Goal: Task Accomplishment & Management: Manage account settings

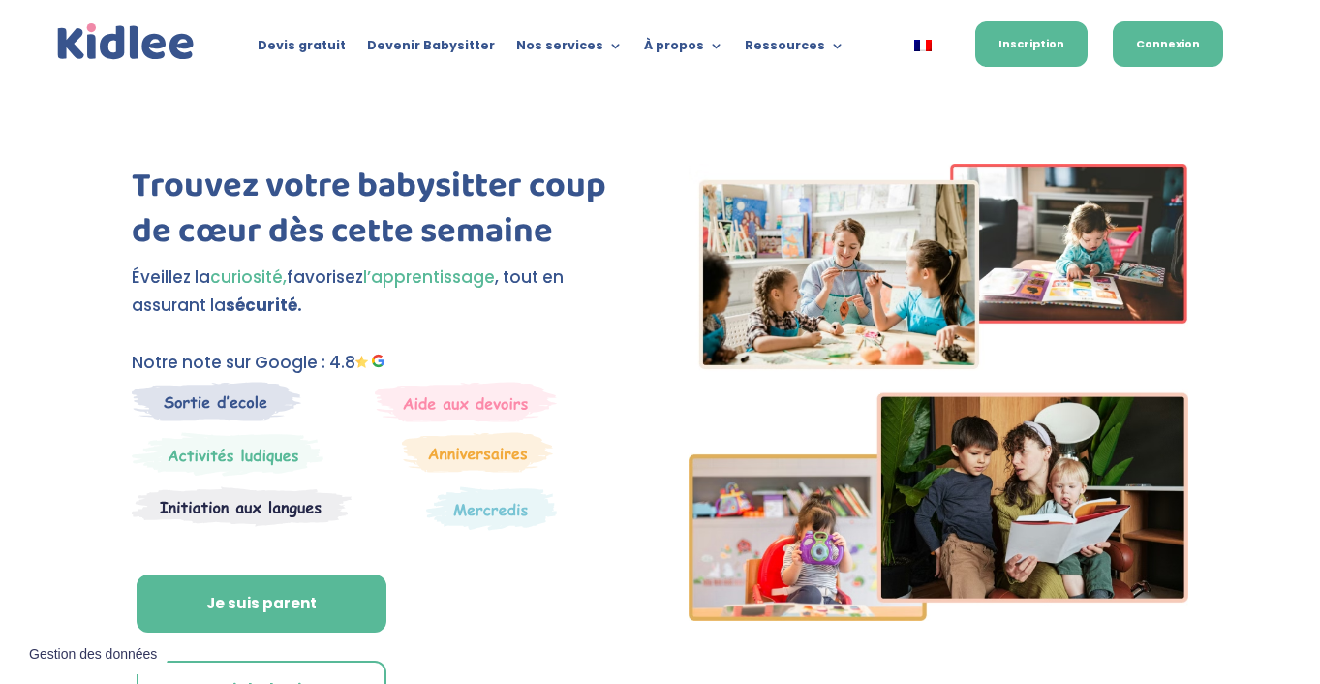
click at [1154, 50] on link "Connexion" at bounding box center [1168, 44] width 110 height 46
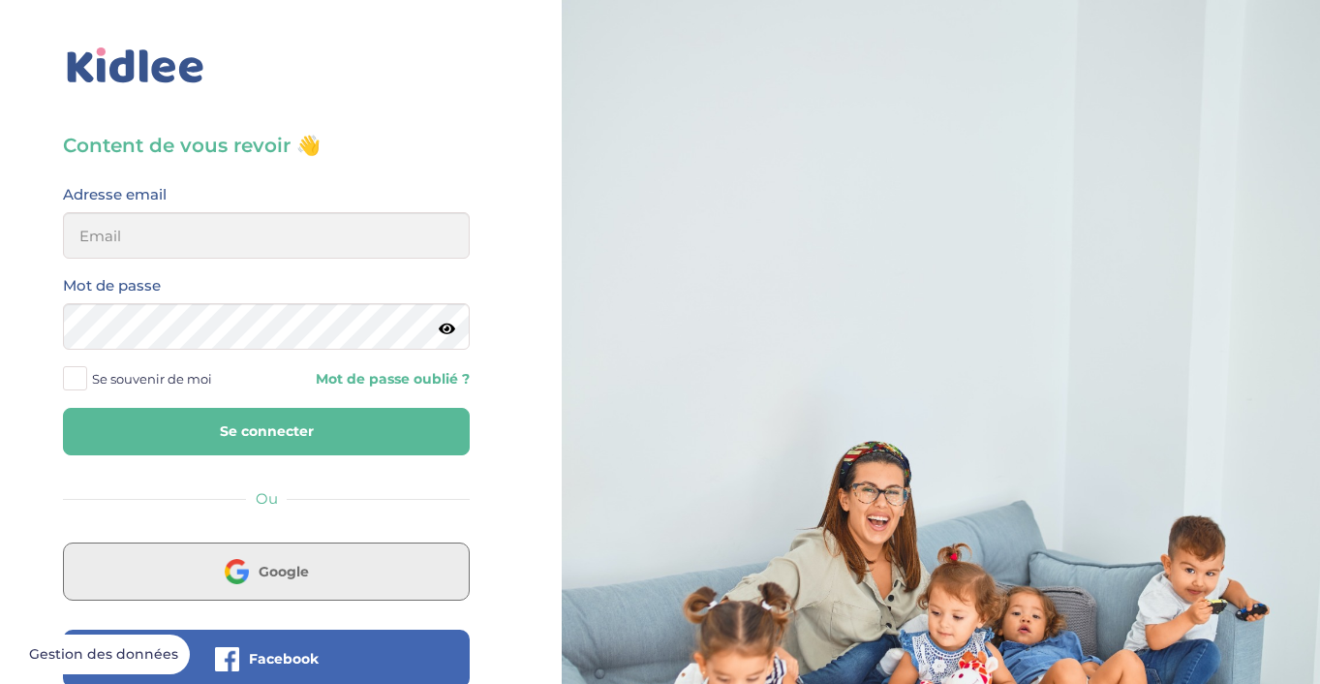
click at [188, 561] on button "Google" at bounding box center [266, 571] width 407 height 58
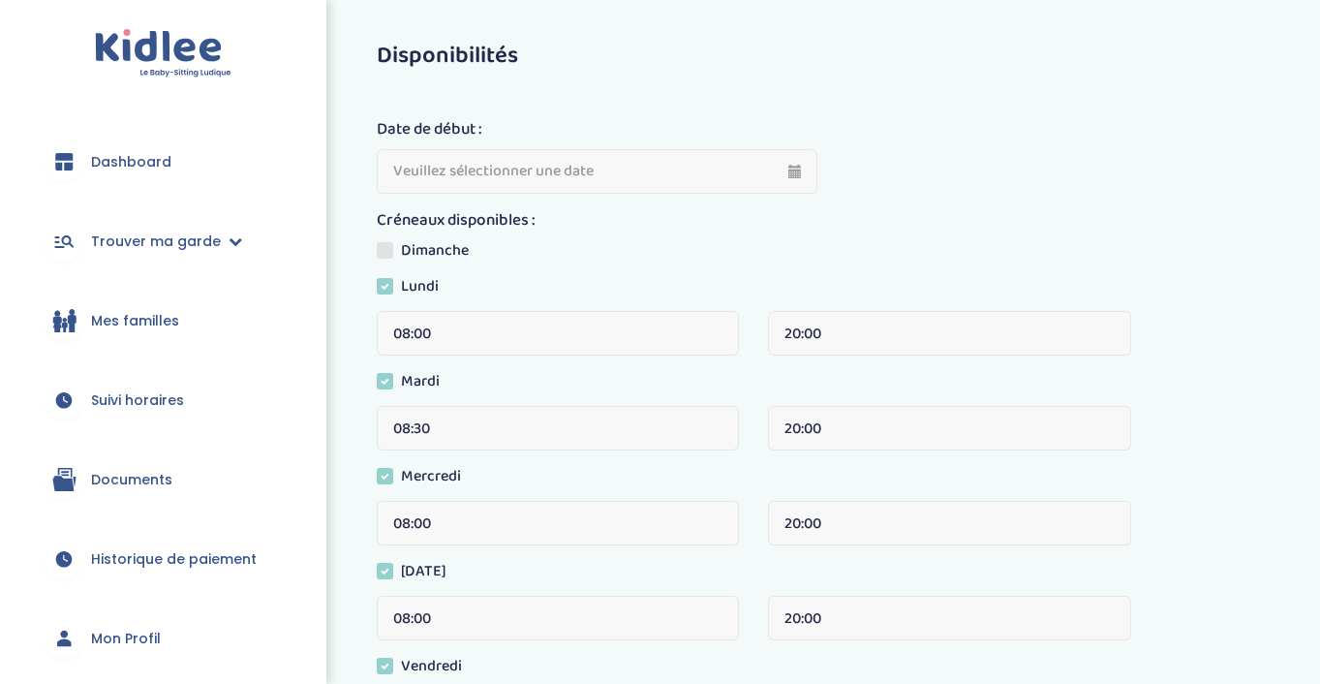
click at [385, 282] on span at bounding box center [385, 286] width 16 height 16
click at [0, 0] on input "Lundi" at bounding box center [0, 0] width 0 height 0
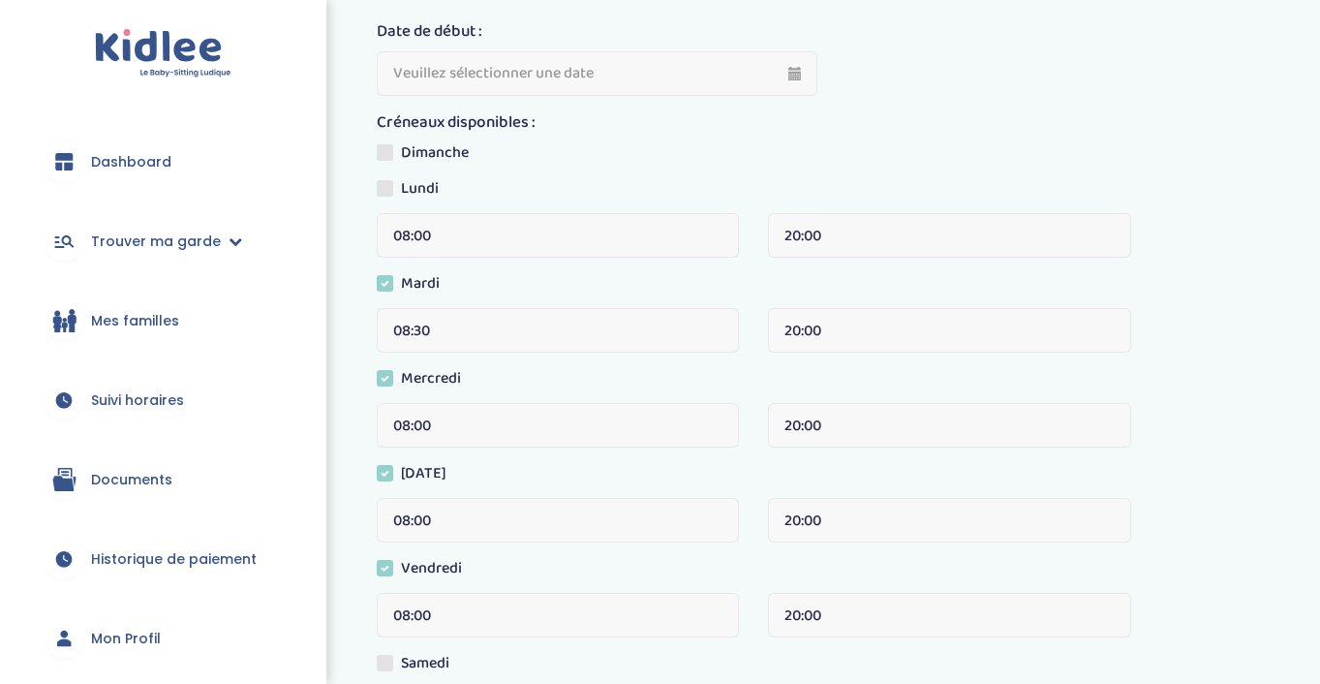
scroll to position [99, 0]
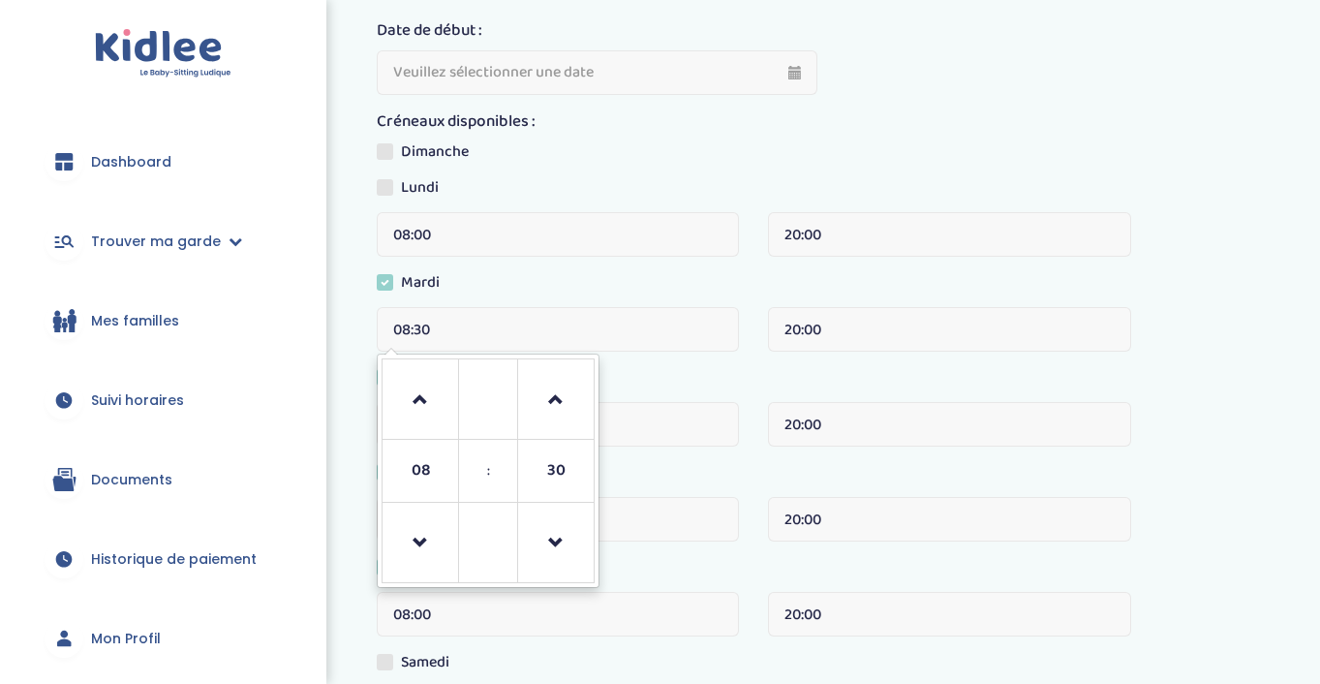
click at [496, 326] on input "08:30" at bounding box center [558, 329] width 362 height 45
click at [440, 533] on span at bounding box center [420, 543] width 52 height 52
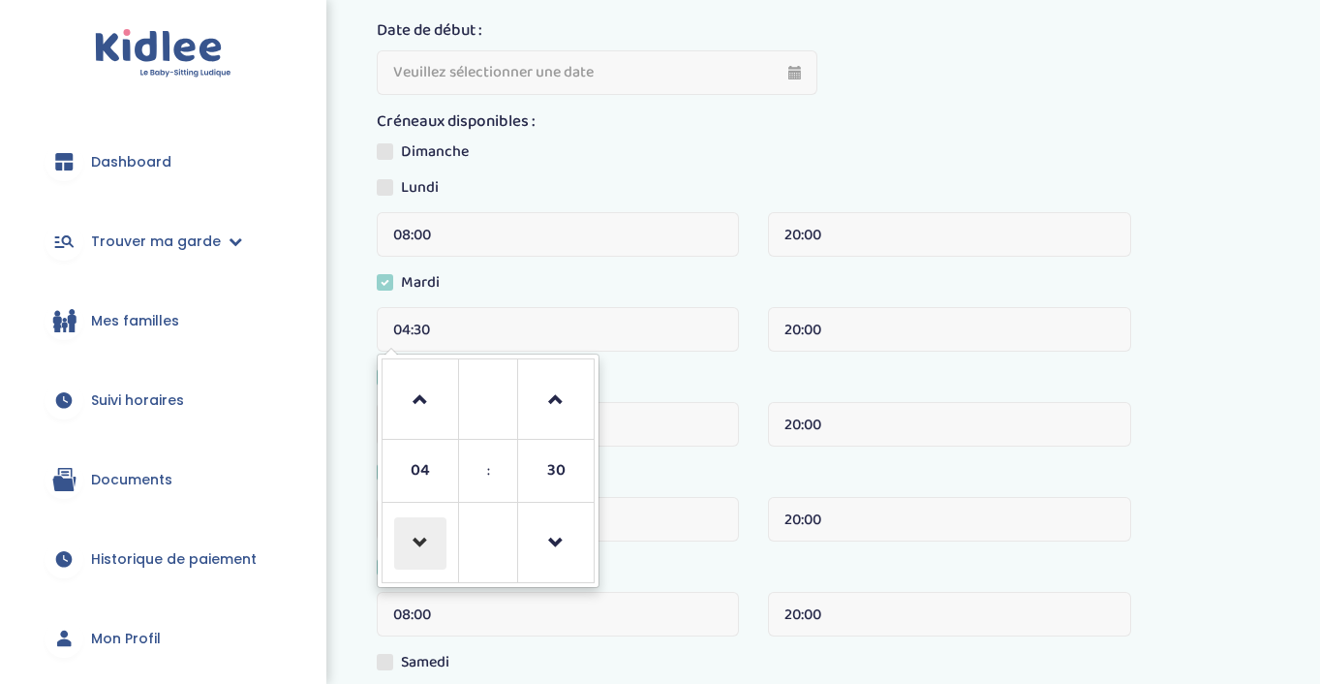
click at [440, 533] on span at bounding box center [420, 543] width 52 height 52
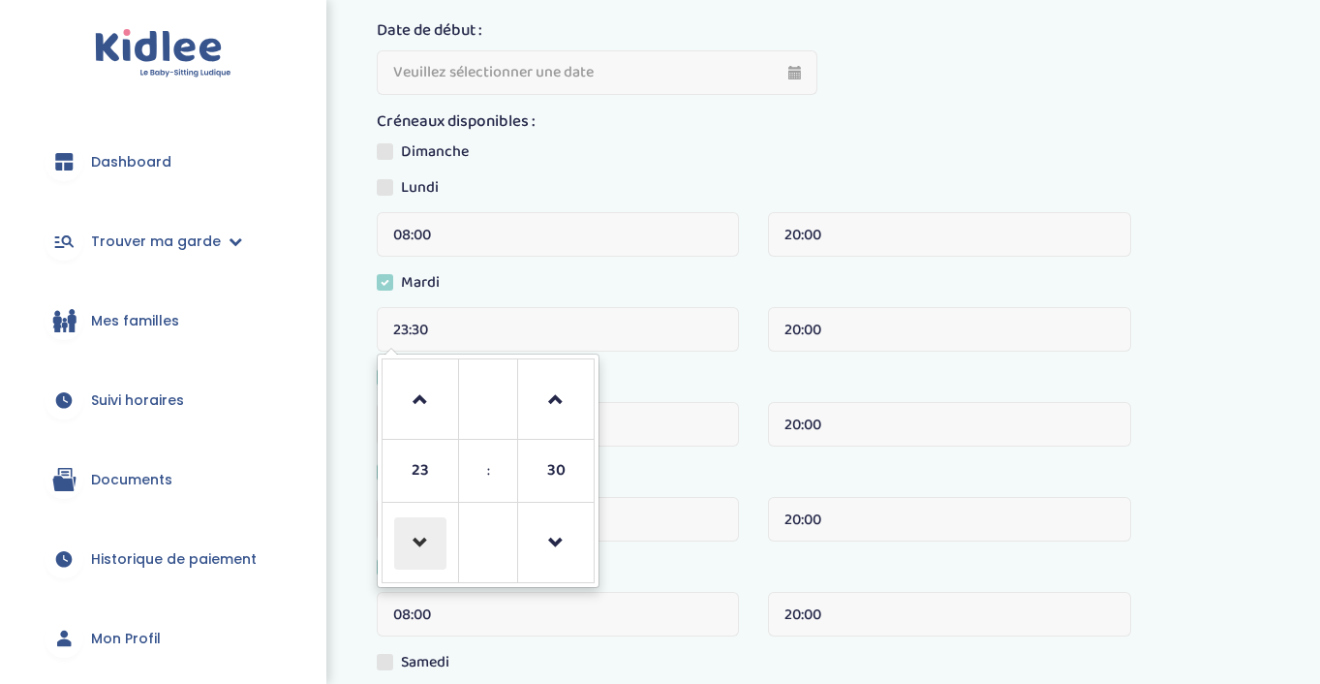
click at [440, 533] on span at bounding box center [420, 543] width 52 height 52
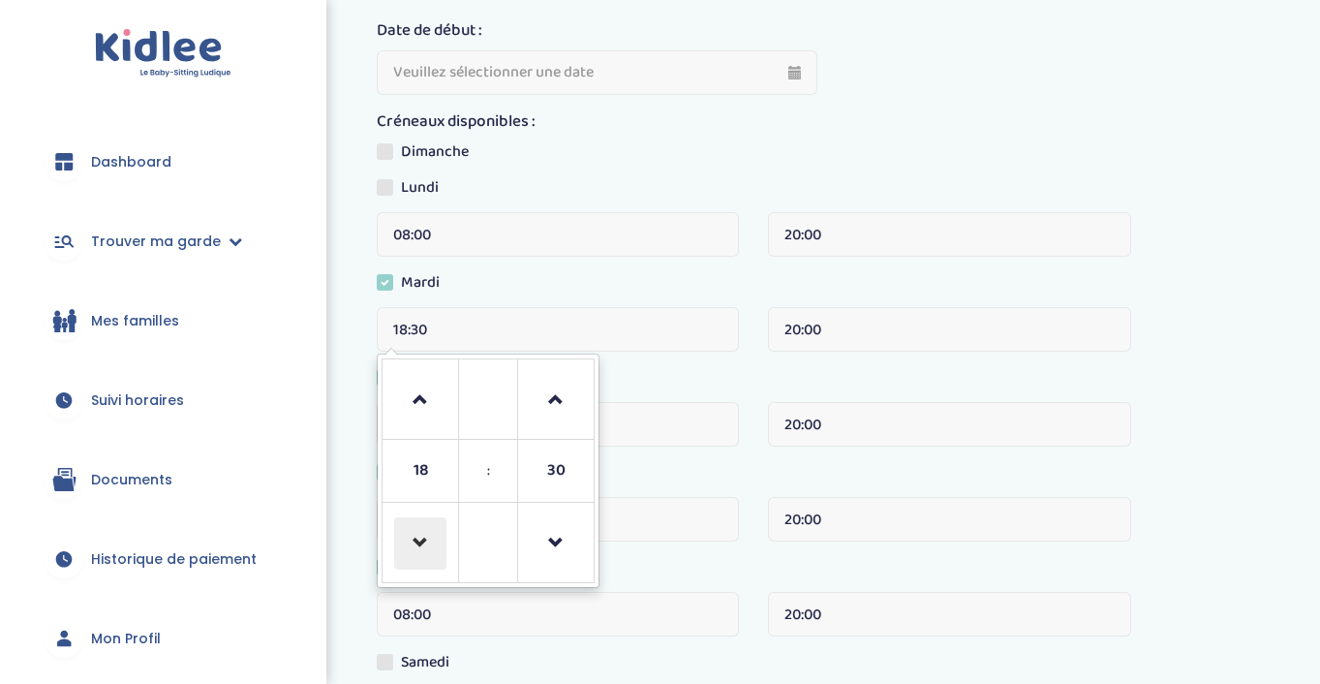
click at [440, 533] on span at bounding box center [420, 543] width 52 height 52
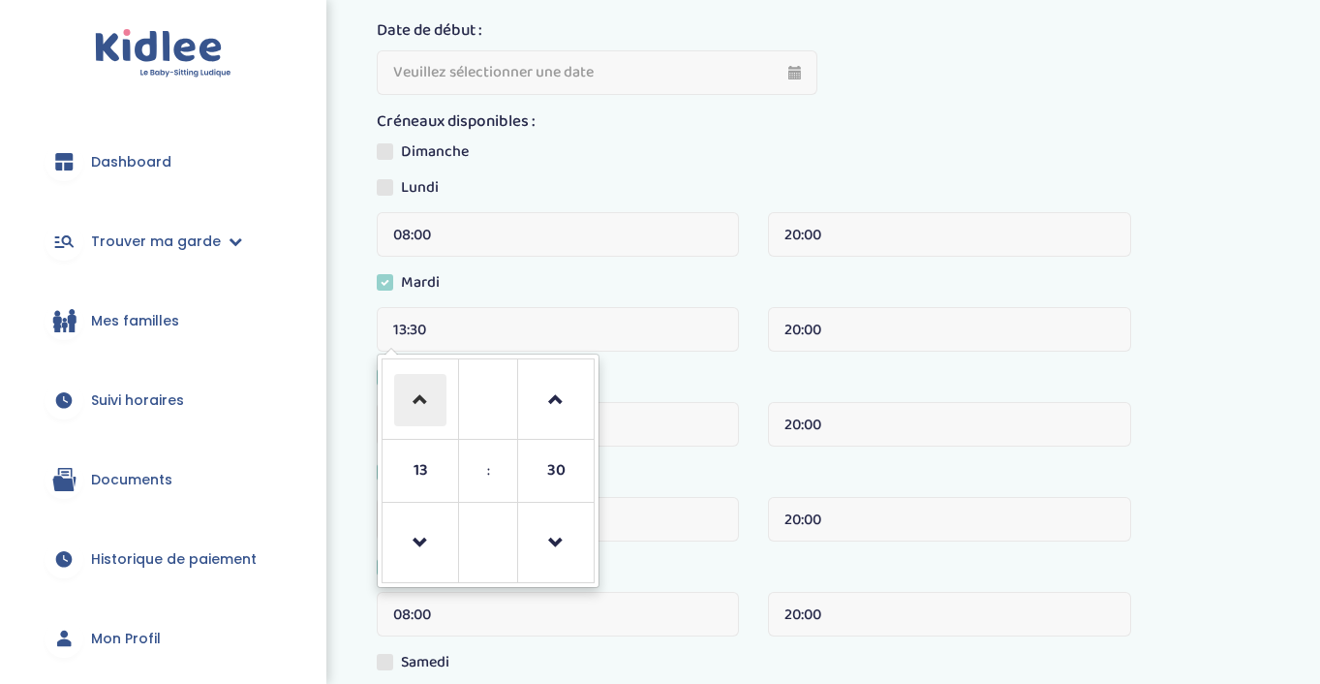
click at [417, 397] on span at bounding box center [420, 400] width 52 height 52
click at [422, 410] on span at bounding box center [420, 400] width 52 height 52
click at [565, 527] on span at bounding box center [556, 543] width 52 height 52
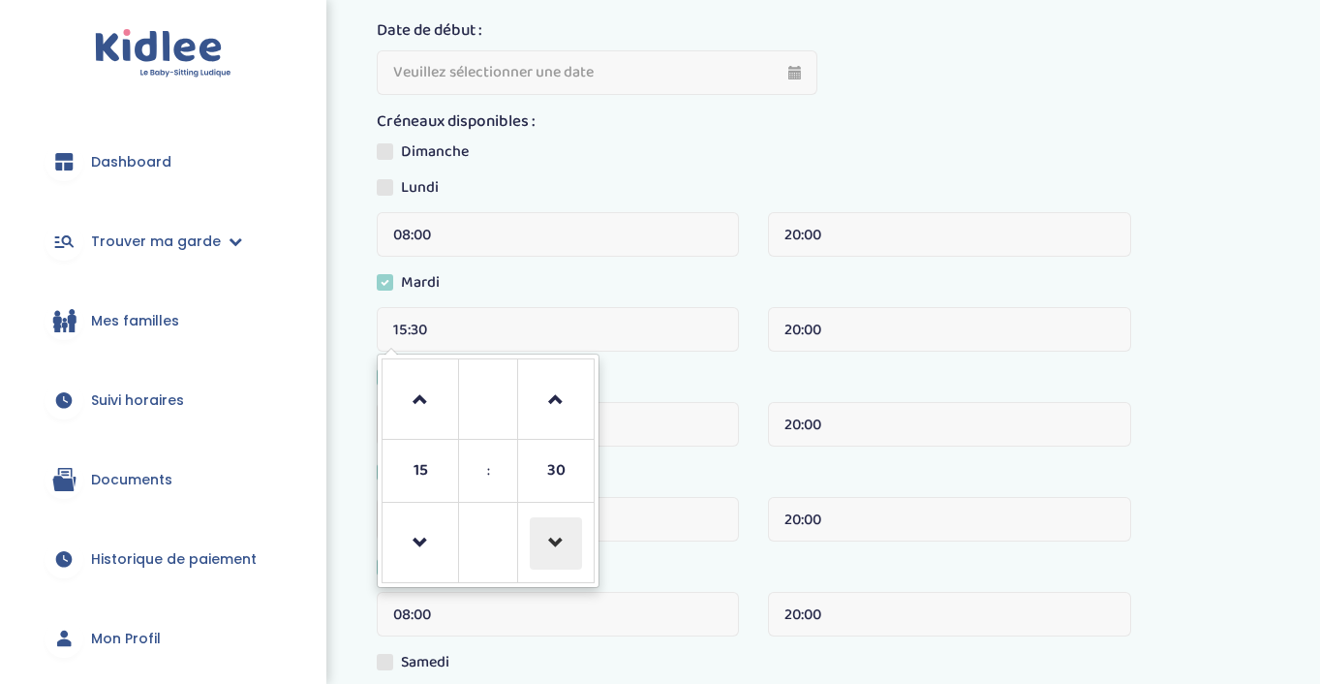
click at [565, 527] on span at bounding box center [556, 543] width 52 height 52
click at [550, 408] on span at bounding box center [556, 400] width 52 height 52
type input "15:30"
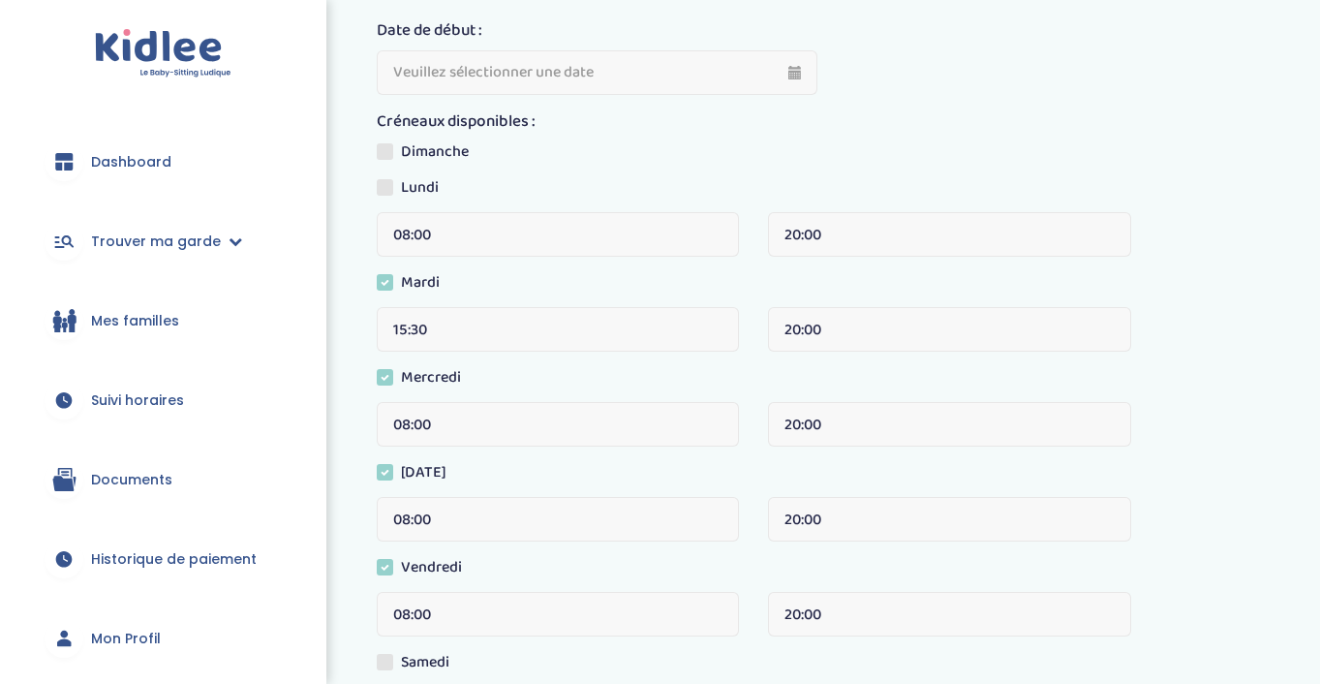
click at [708, 367] on div "Mercredi" at bounding box center [832, 384] width 910 height 36
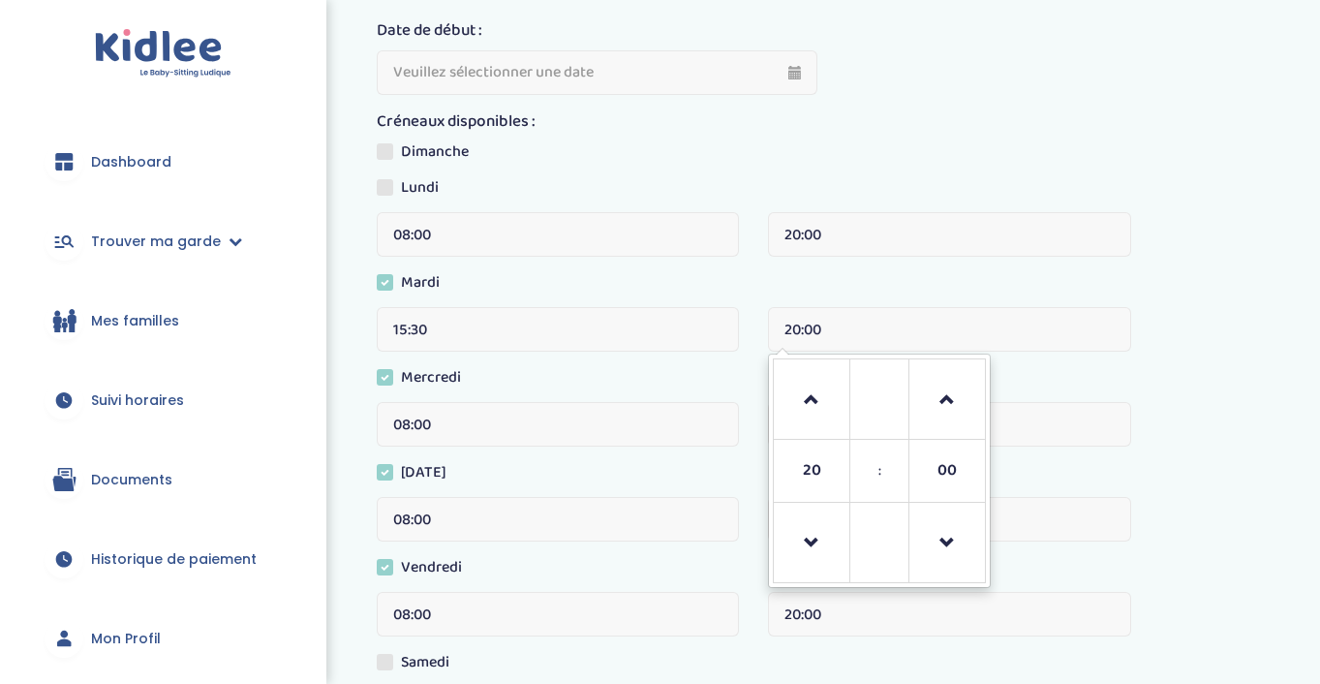
click at [854, 323] on input "20:00" at bounding box center [949, 329] width 362 height 45
click at [811, 517] on span at bounding box center [811, 543] width 52 height 52
type input "19:00"
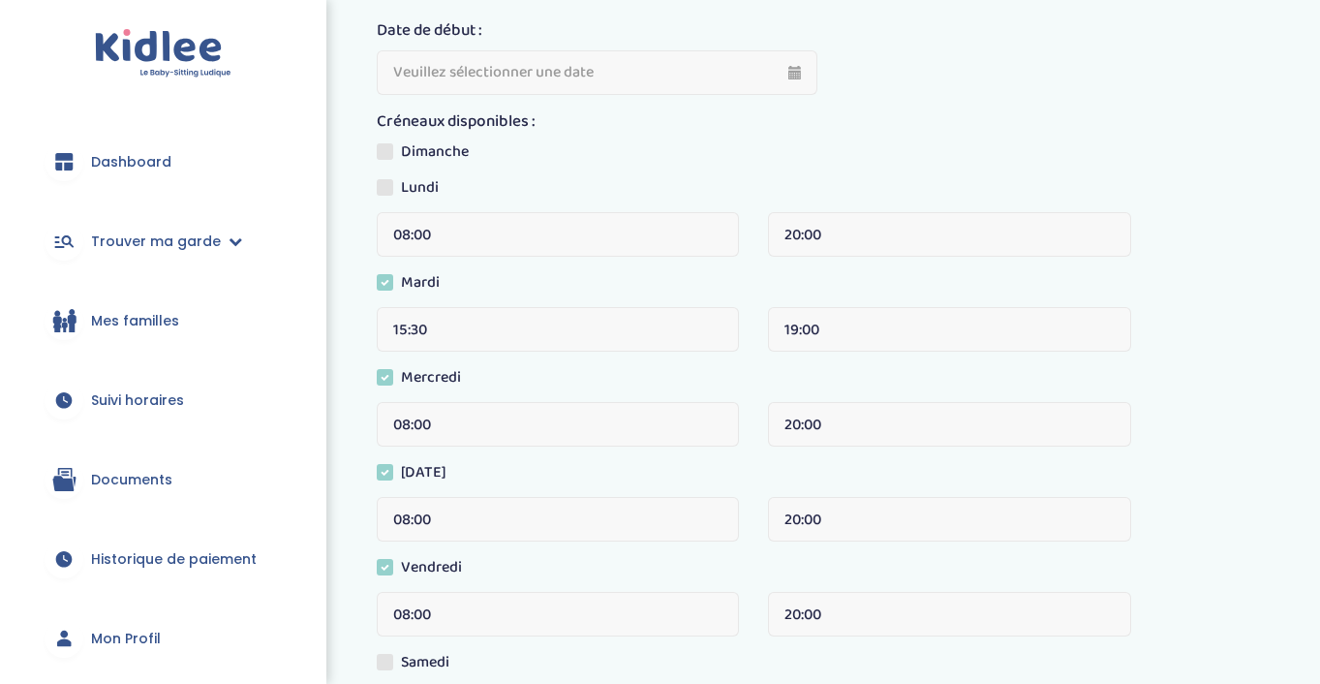
click at [722, 377] on div "Mercredi" at bounding box center [832, 384] width 910 height 36
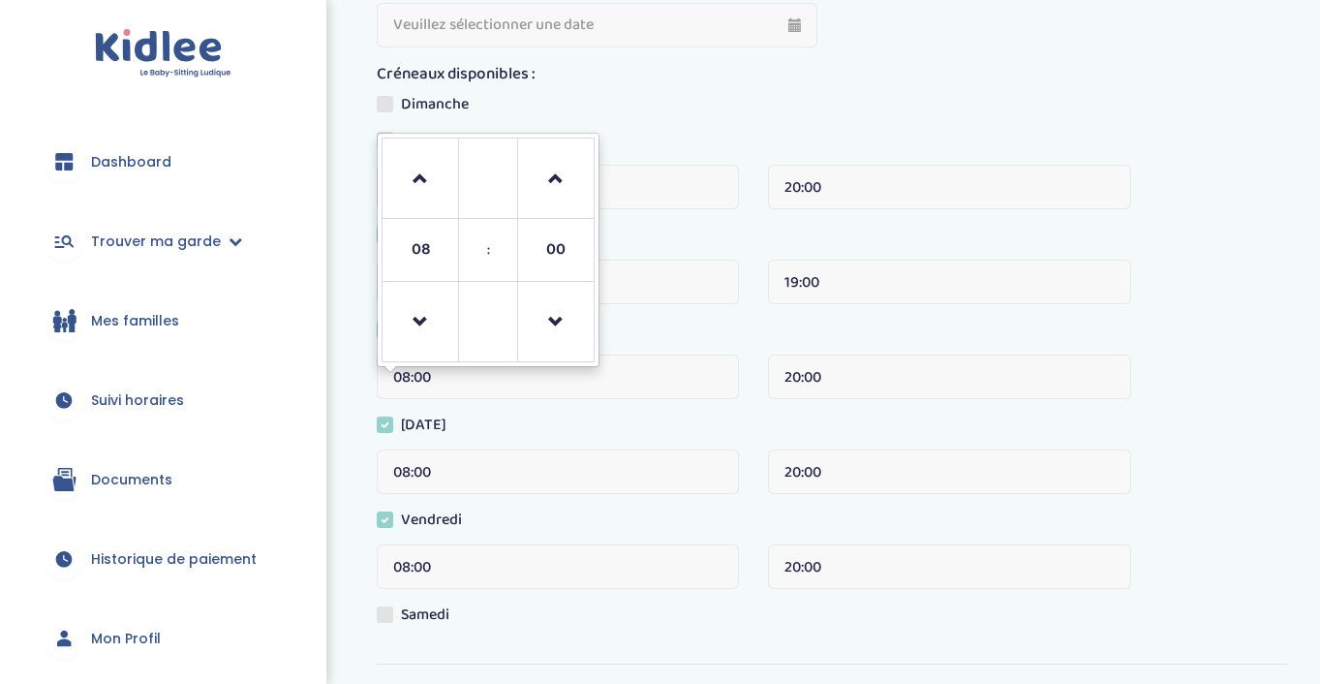
click at [453, 373] on input "08:00" at bounding box center [558, 376] width 362 height 45
click at [404, 316] on span at bounding box center [420, 322] width 52 height 52
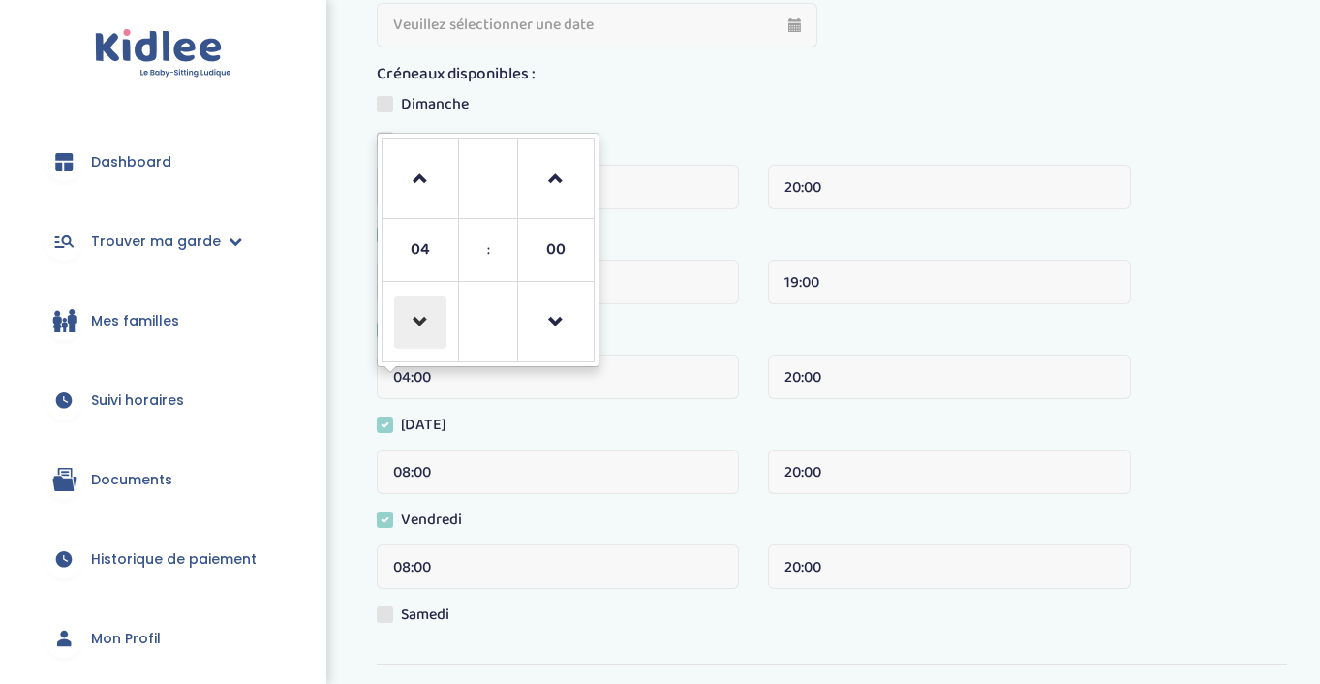
click at [404, 316] on span at bounding box center [420, 322] width 52 height 52
click at [423, 185] on span at bounding box center [420, 179] width 52 height 52
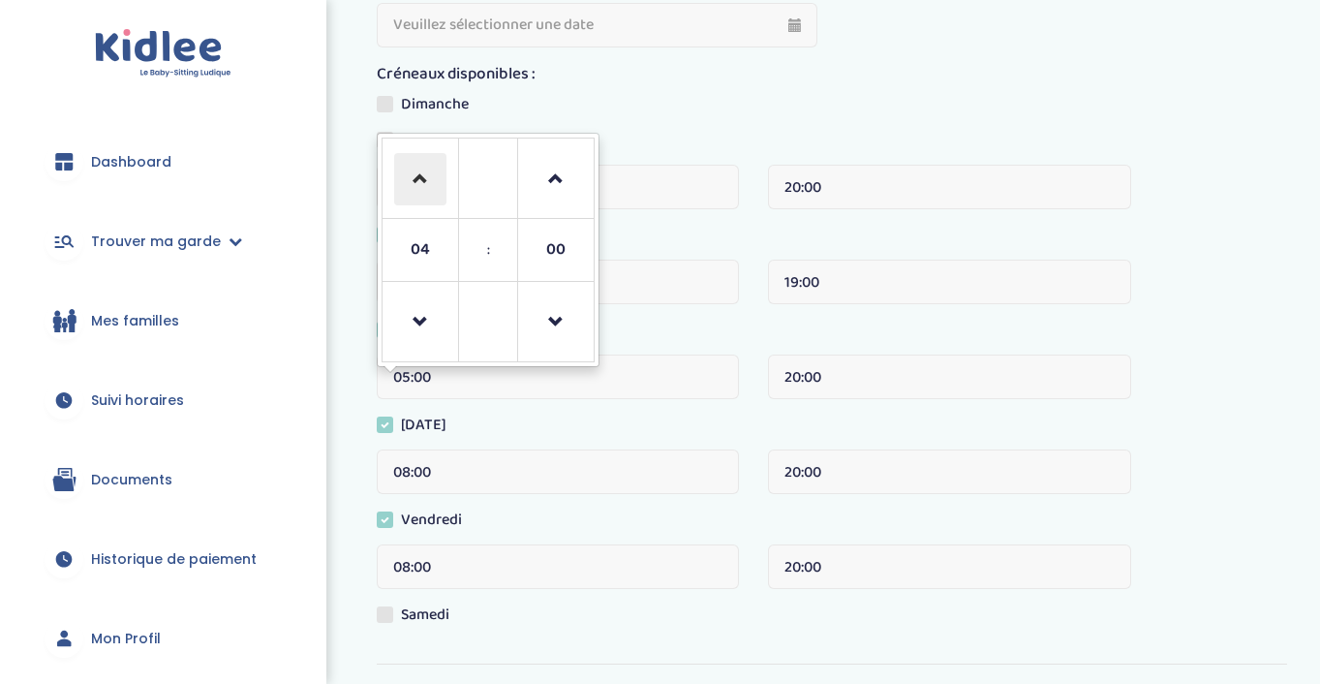
click at [423, 185] on span at bounding box center [420, 179] width 52 height 52
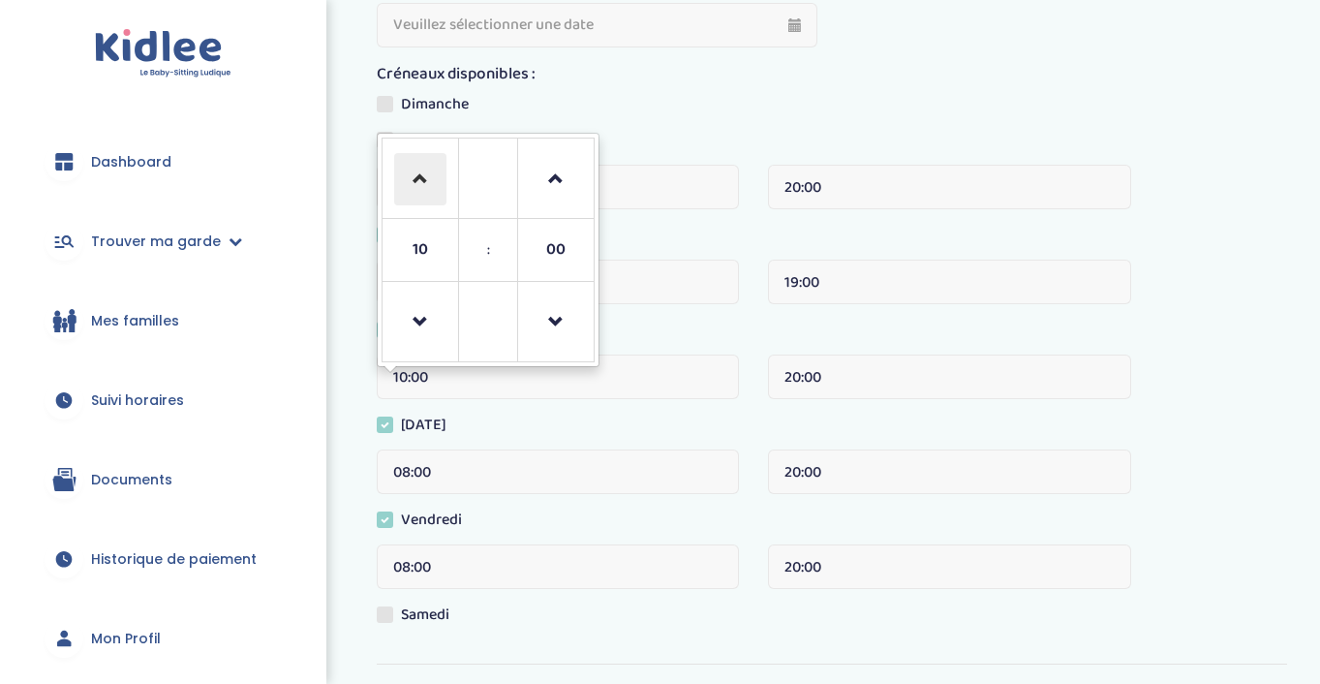
click at [423, 185] on span at bounding box center [420, 179] width 52 height 52
click at [435, 339] on span at bounding box center [420, 322] width 52 height 52
type input "12:00"
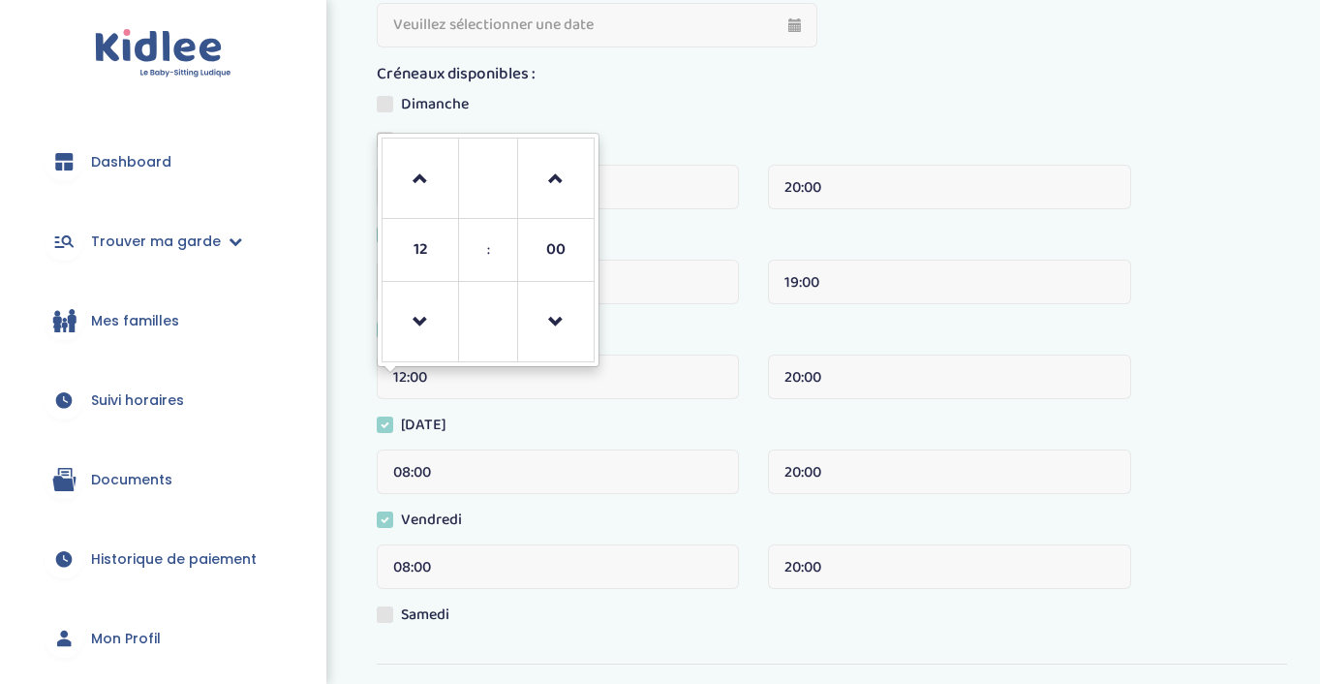
click at [606, 421] on div "Jeudi" at bounding box center [832, 431] width 910 height 36
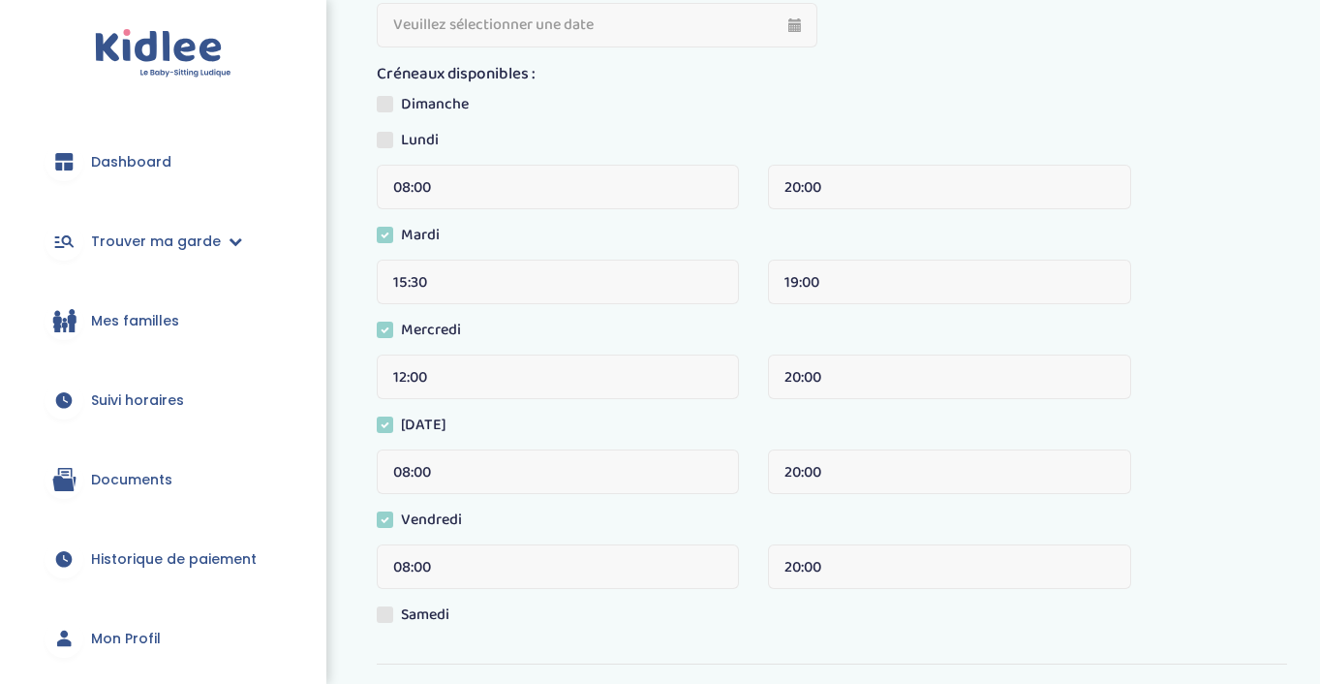
click at [492, 566] on input "08:00" at bounding box center [558, 566] width 362 height 45
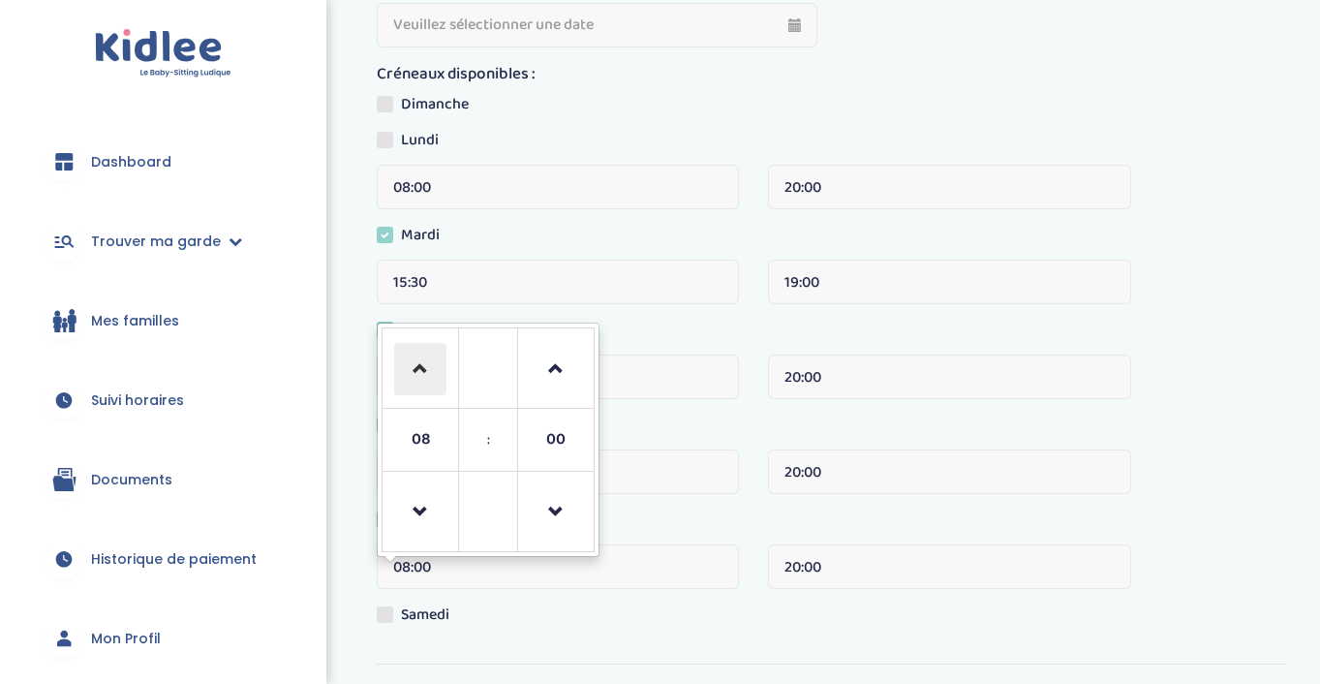
click at [434, 364] on span at bounding box center [420, 369] width 52 height 52
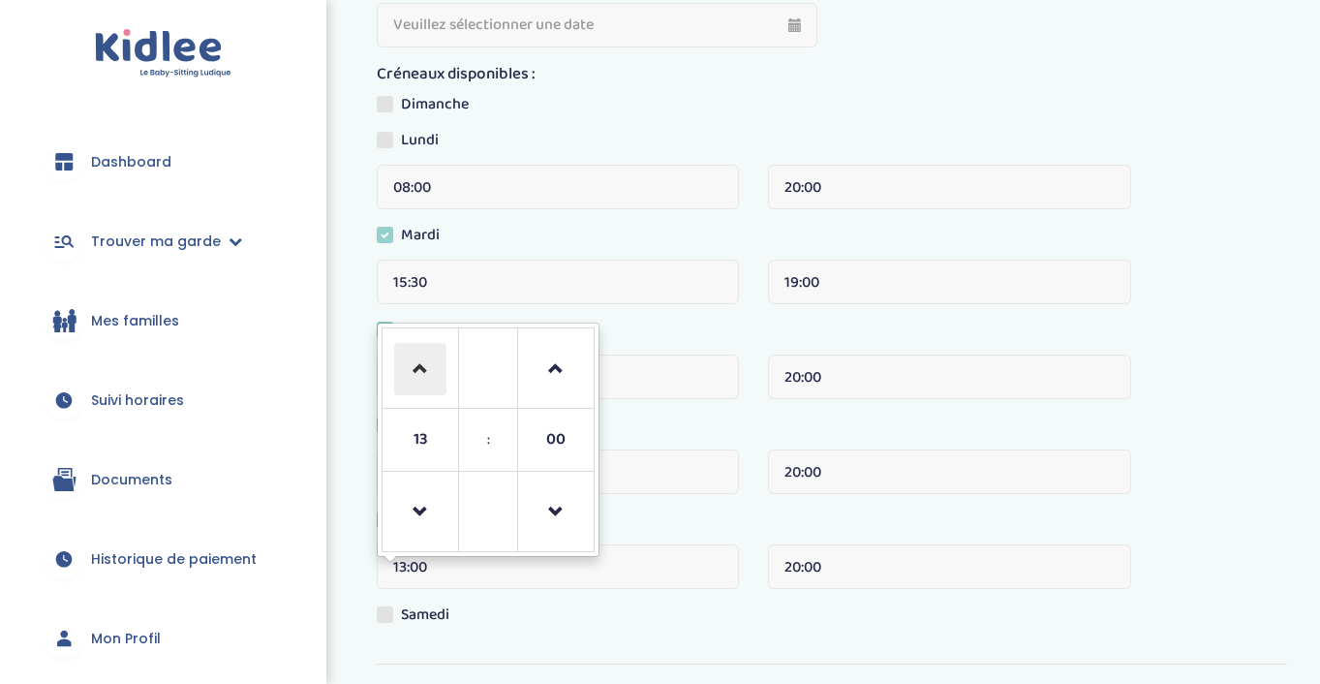
click at [434, 364] on span at bounding box center [420, 369] width 52 height 52
click at [427, 362] on span at bounding box center [420, 369] width 52 height 52
click at [419, 526] on span at bounding box center [420, 512] width 52 height 52
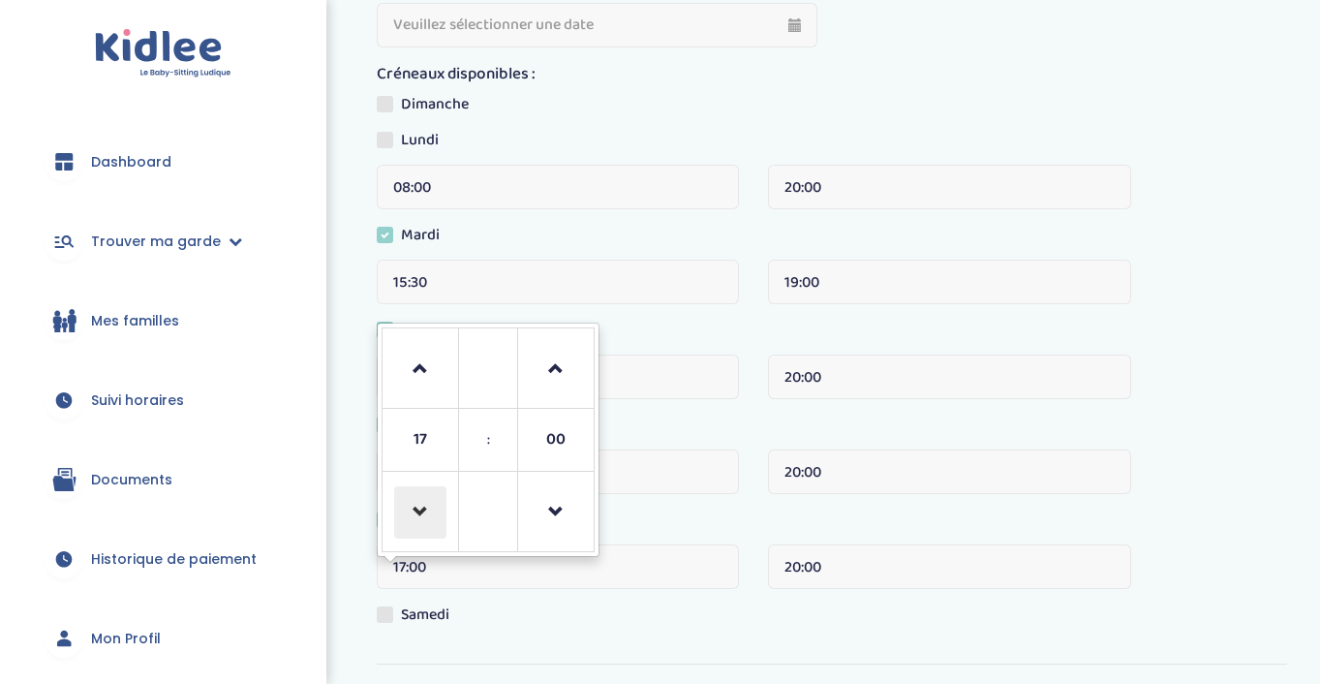
type input "16:00"
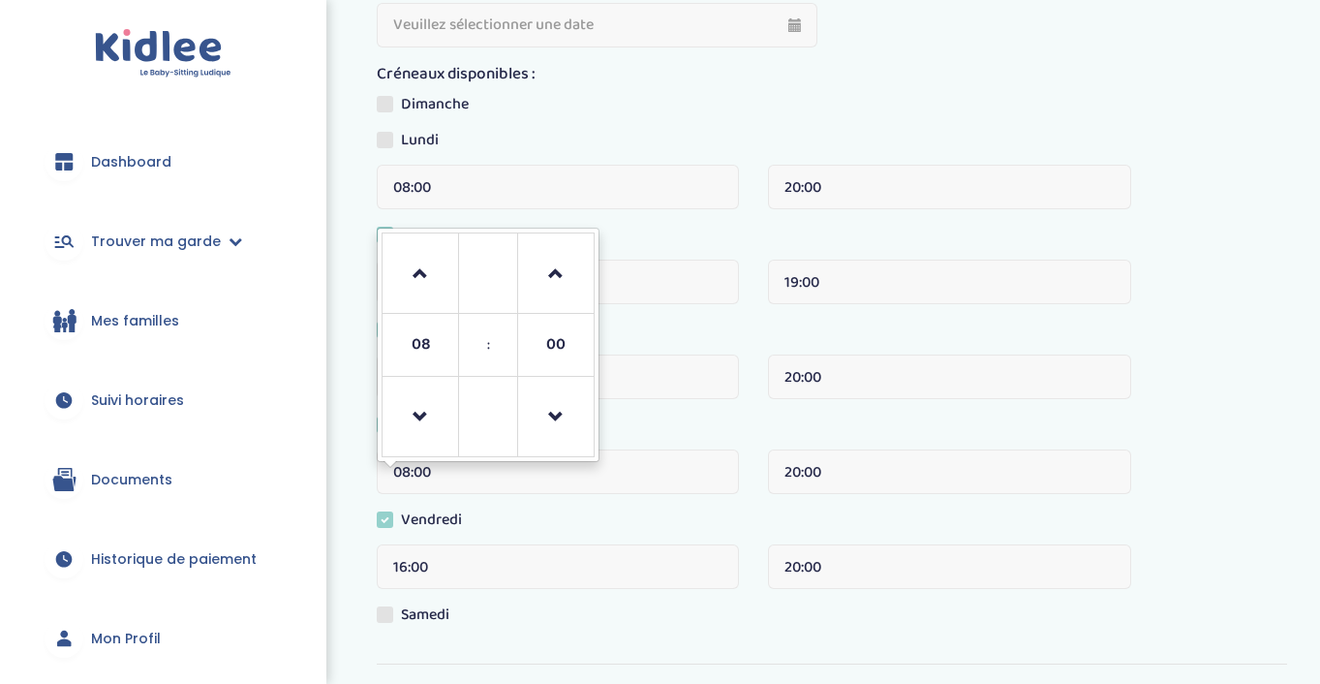
click at [708, 485] on input "08:00" at bounding box center [558, 471] width 362 height 45
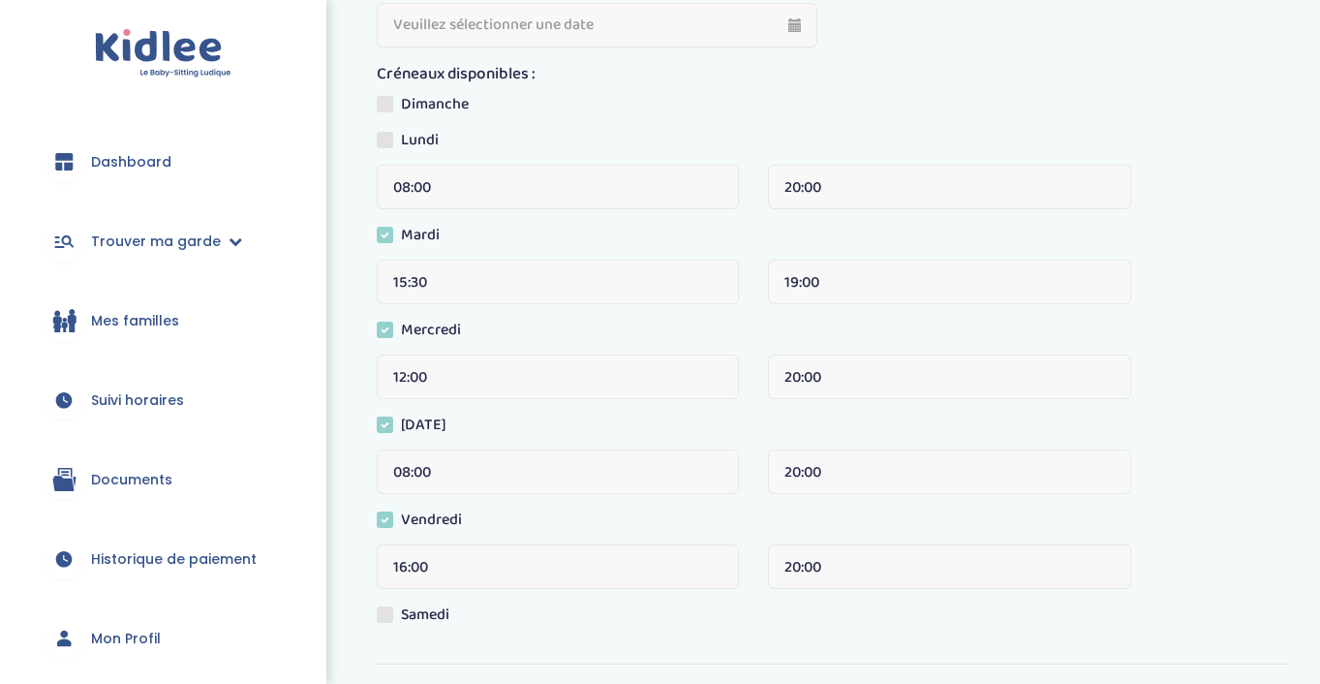
click at [711, 531] on div "Vendredi" at bounding box center [832, 526] width 910 height 36
click at [838, 573] on input "20:00" at bounding box center [949, 566] width 362 height 45
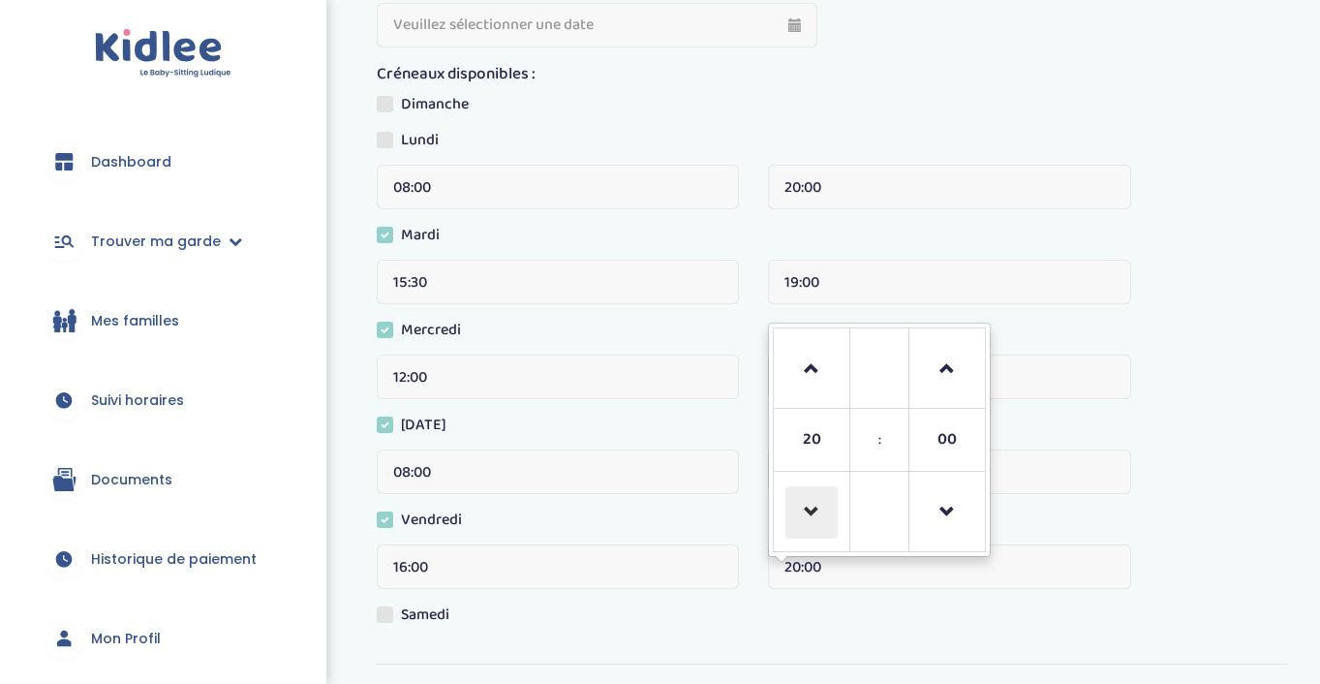
click at [817, 507] on span at bounding box center [811, 512] width 52 height 52
type input "19:00"
click at [696, 504] on div "08:00" at bounding box center [557, 478] width 391 height 59
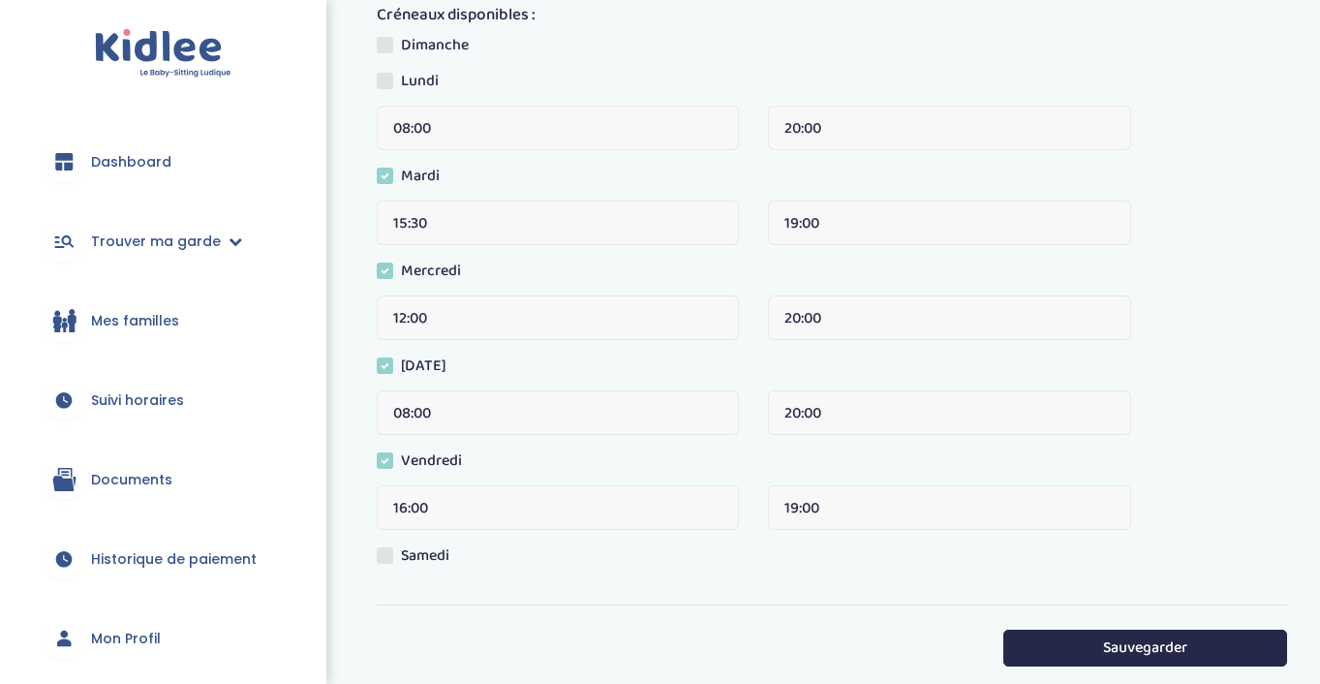
scroll to position [205, 0]
click at [624, 131] on input "08:00" at bounding box center [558, 128] width 362 height 45
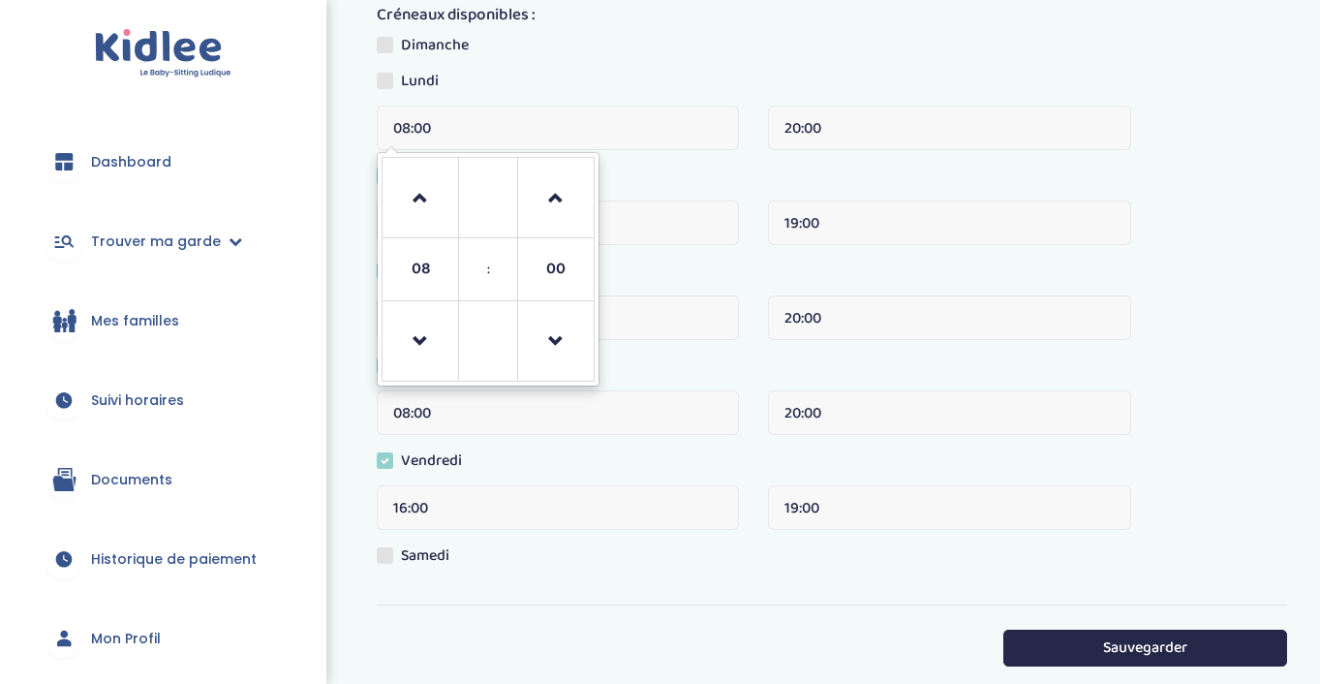
click at [668, 170] on div "Mardi" at bounding box center [832, 183] width 910 height 36
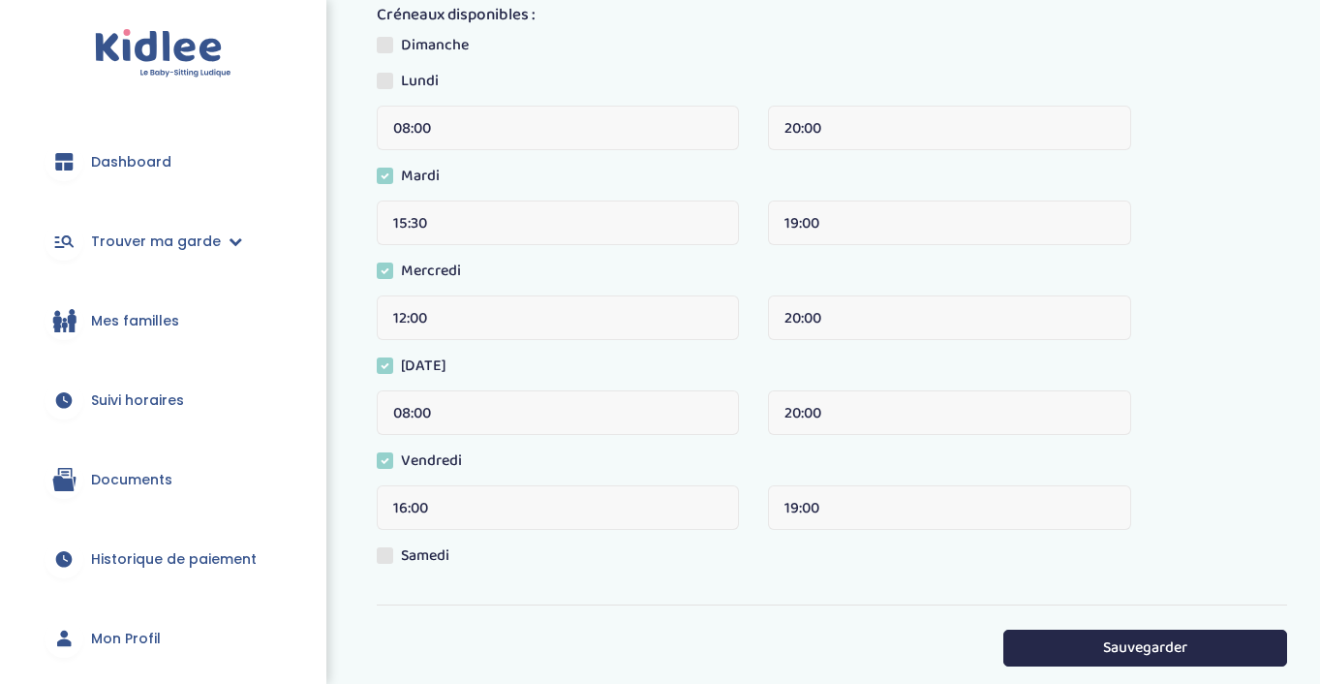
click at [501, 408] on input "08:00" at bounding box center [558, 412] width 362 height 45
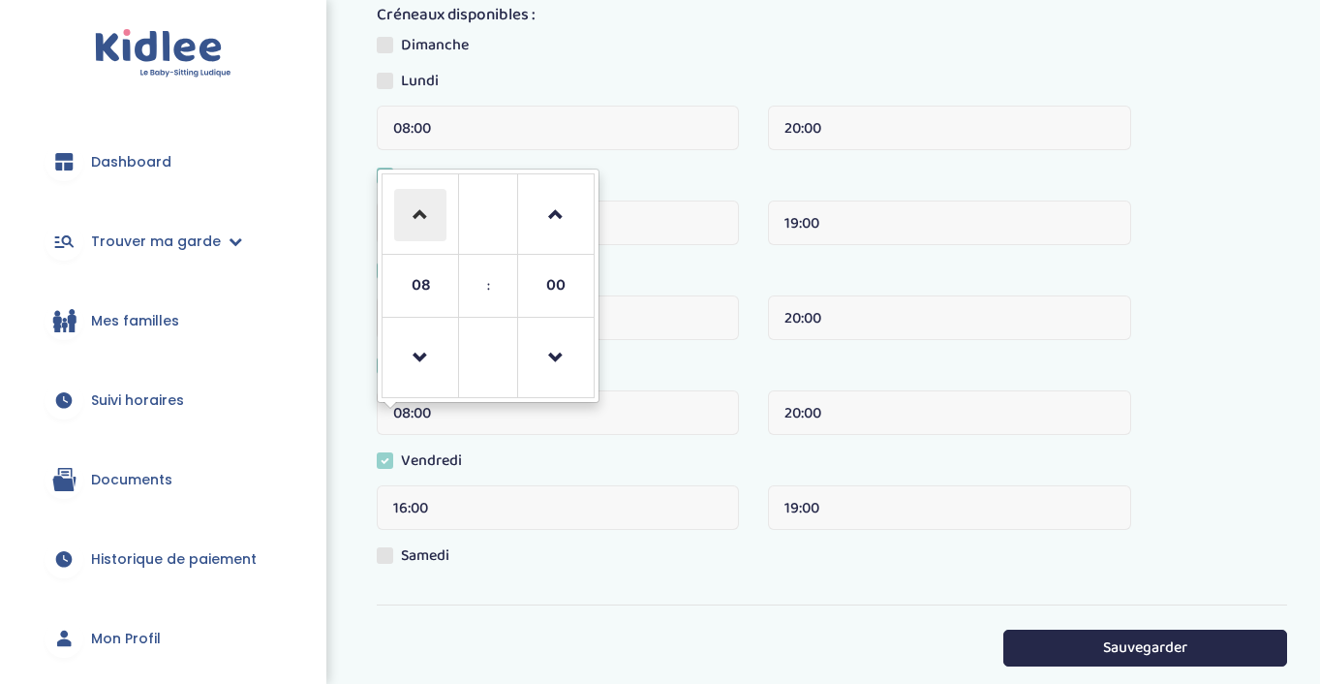
click at [416, 218] on span at bounding box center [420, 215] width 52 height 52
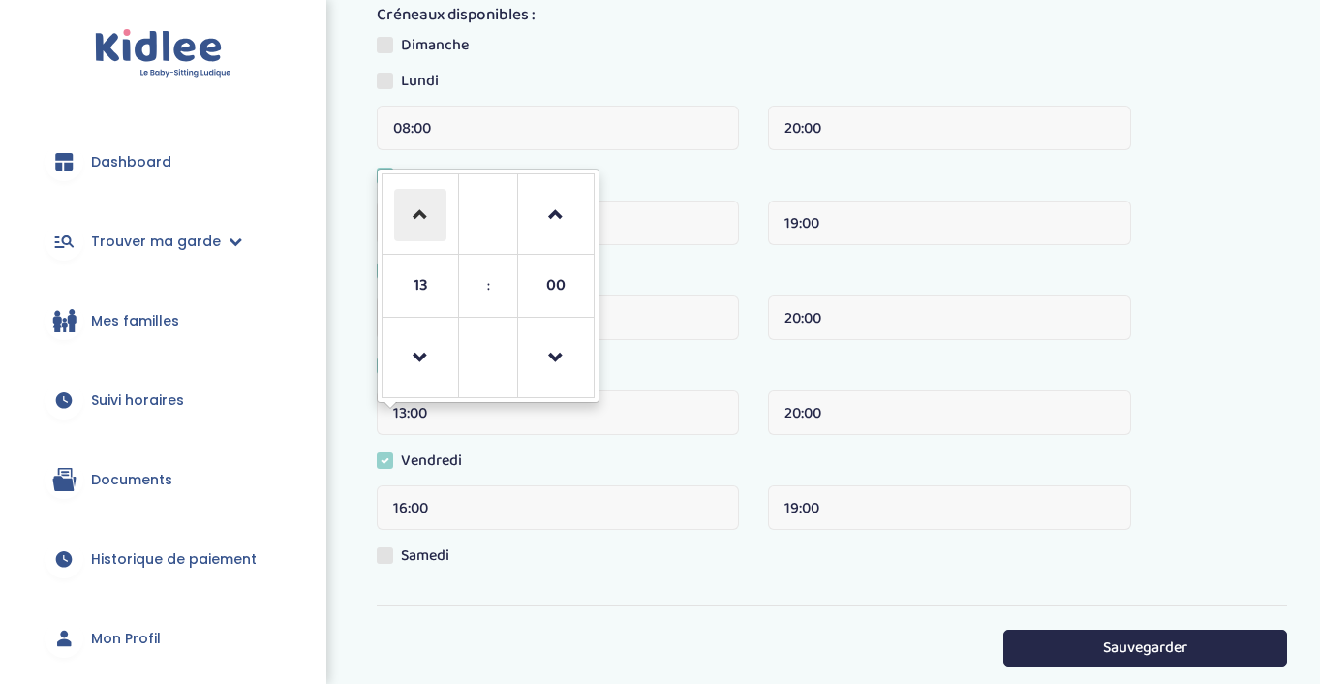
click at [416, 218] on span at bounding box center [420, 215] width 52 height 52
type input "16:00"
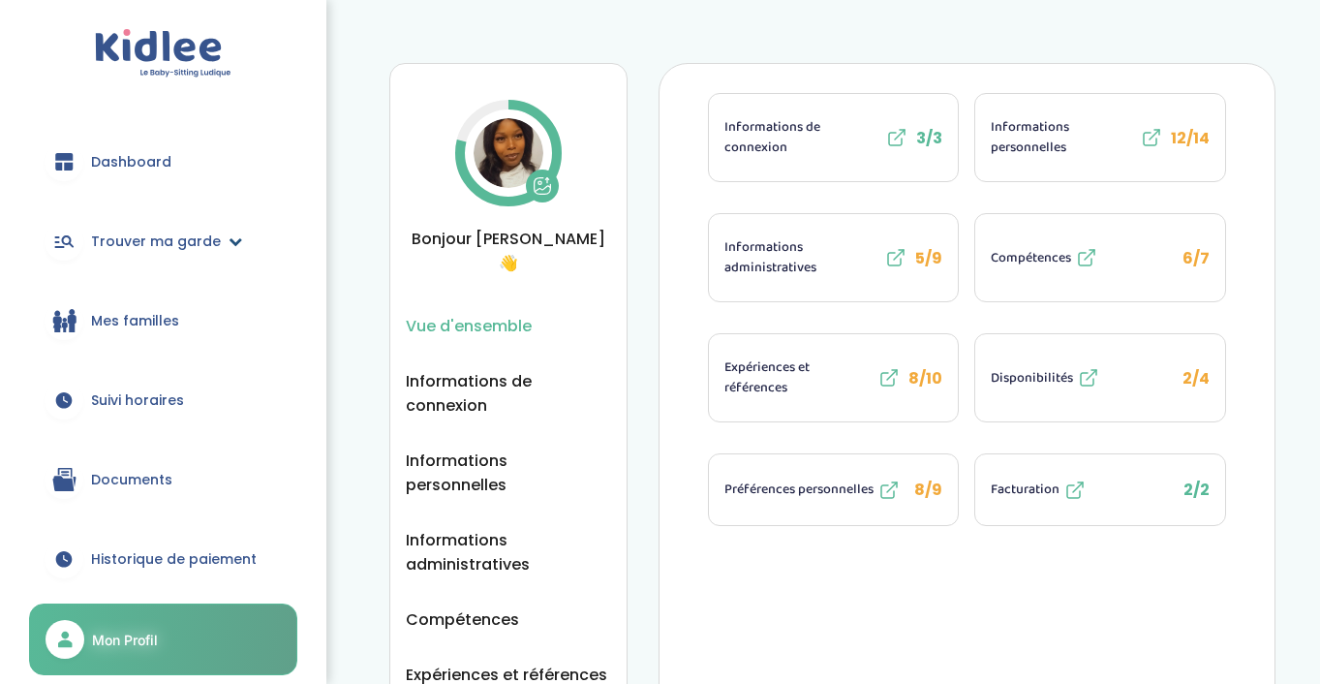
click at [150, 227] on link "Trouver ma garde" at bounding box center [163, 241] width 268 height 70
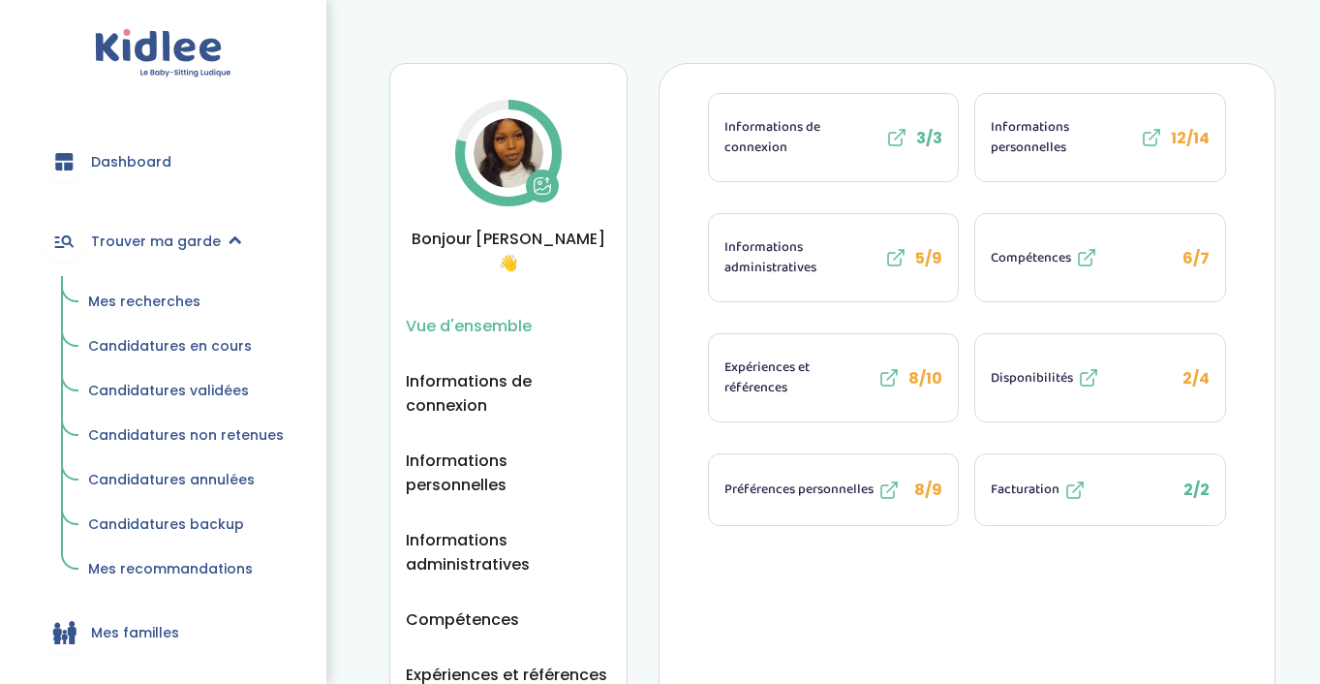
click at [172, 306] on span "Mes recherches" at bounding box center [144, 300] width 112 height 19
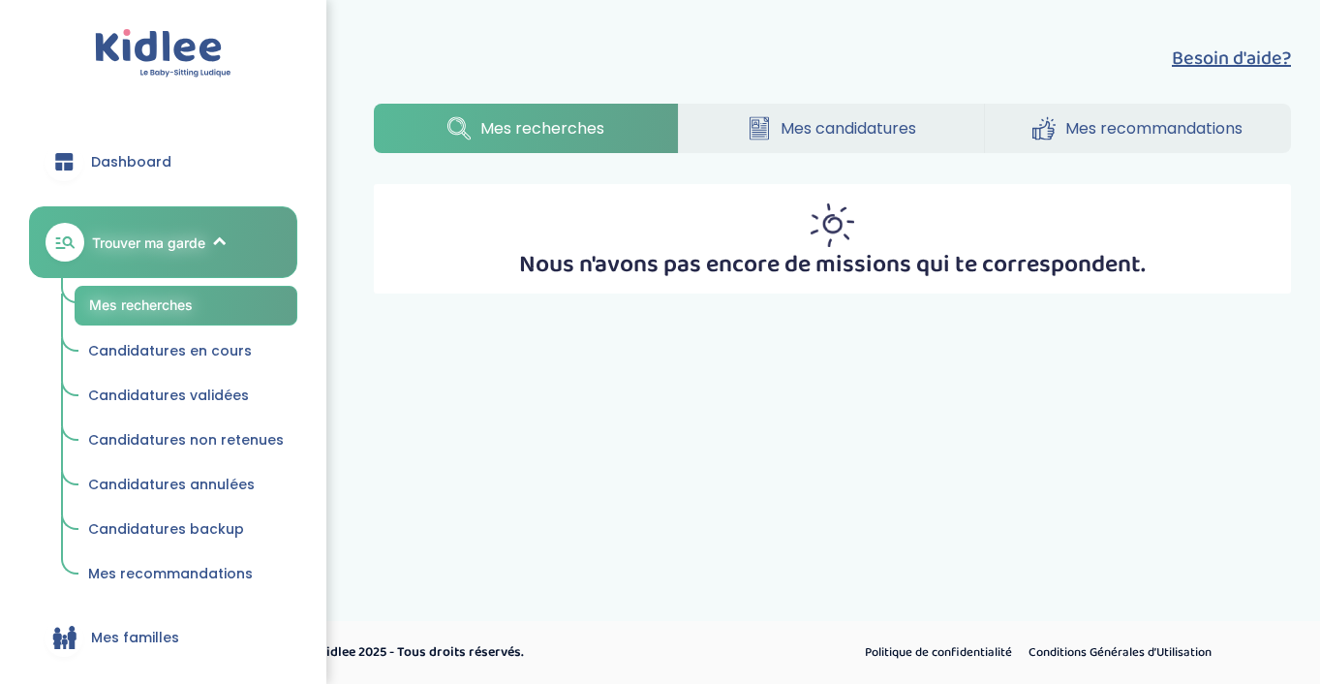
click at [866, 125] on span "Mes candidatures" at bounding box center [848, 128] width 136 height 24
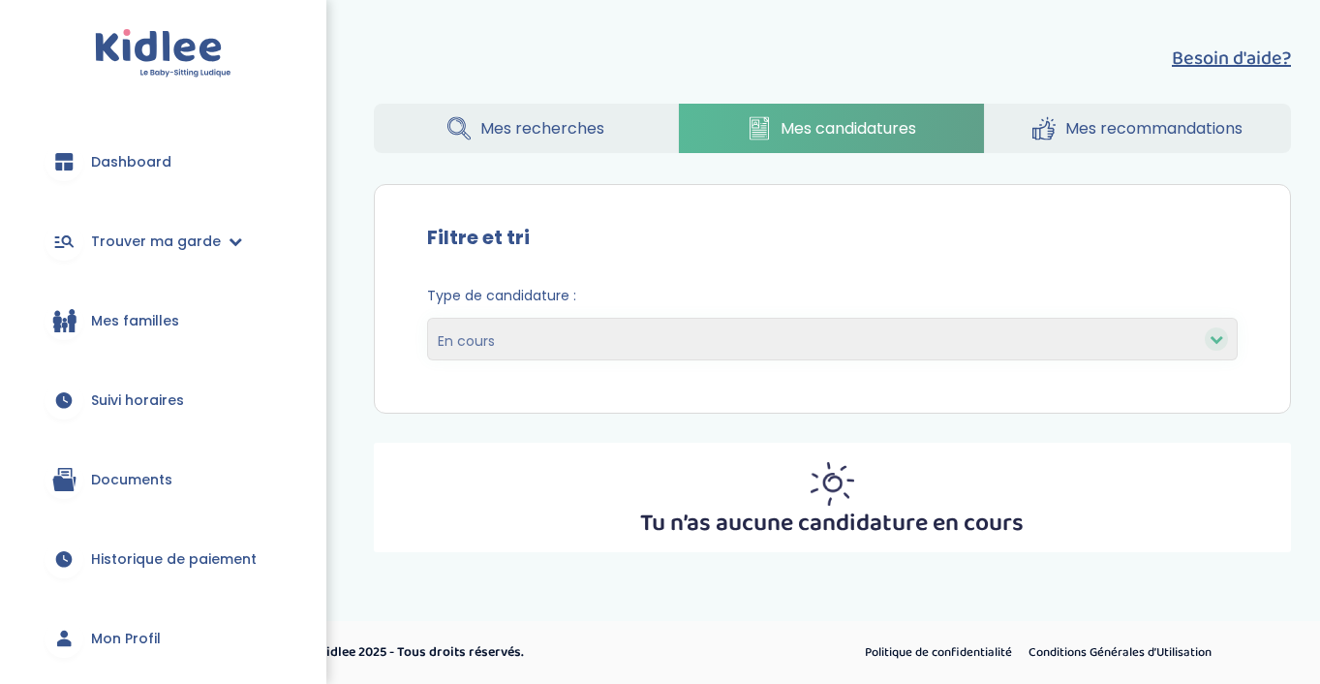
click at [159, 61] on img at bounding box center [163, 53] width 137 height 49
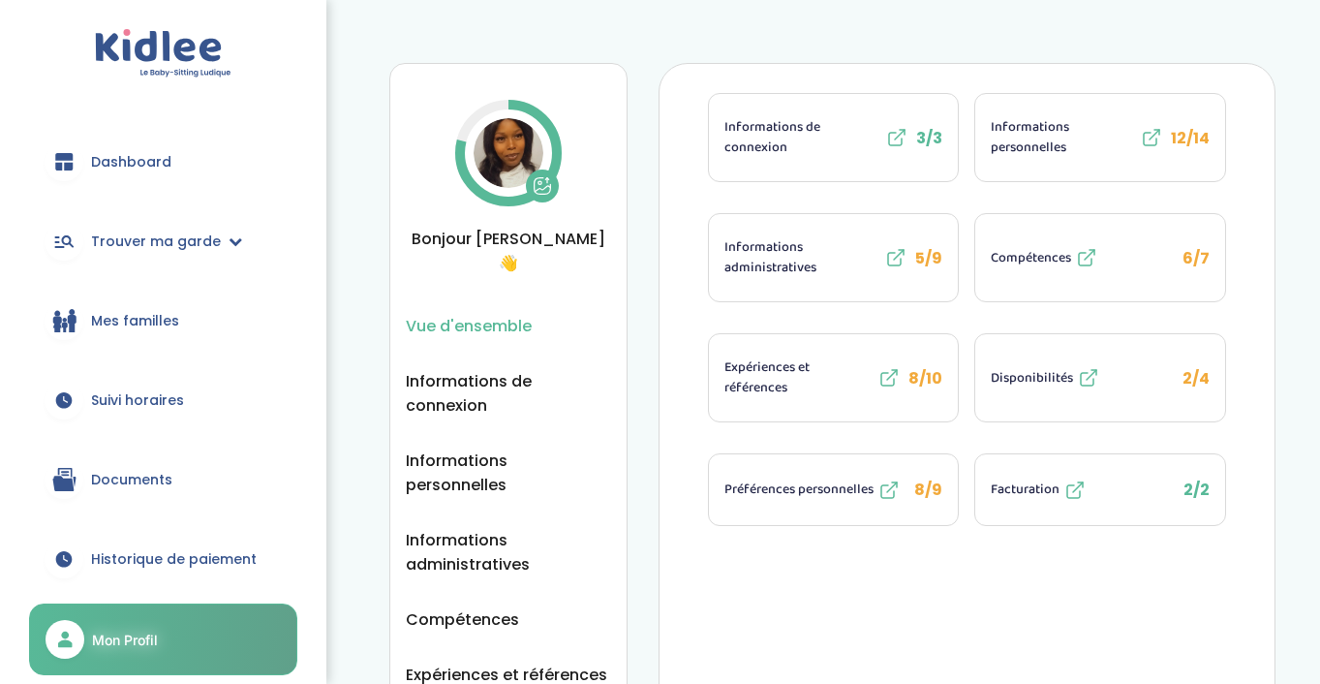
click at [134, 636] on span "Mon Profil" at bounding box center [125, 639] width 66 height 20
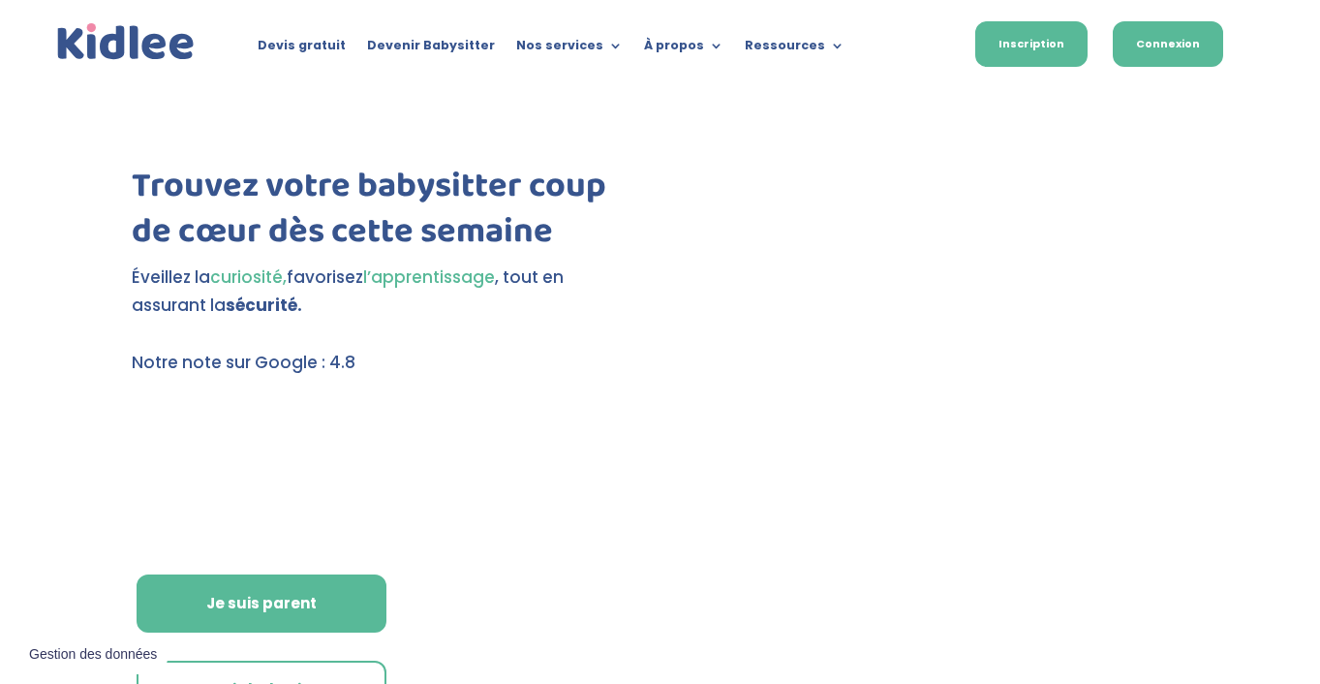
click at [1156, 44] on link "Connexion" at bounding box center [1168, 44] width 110 height 46
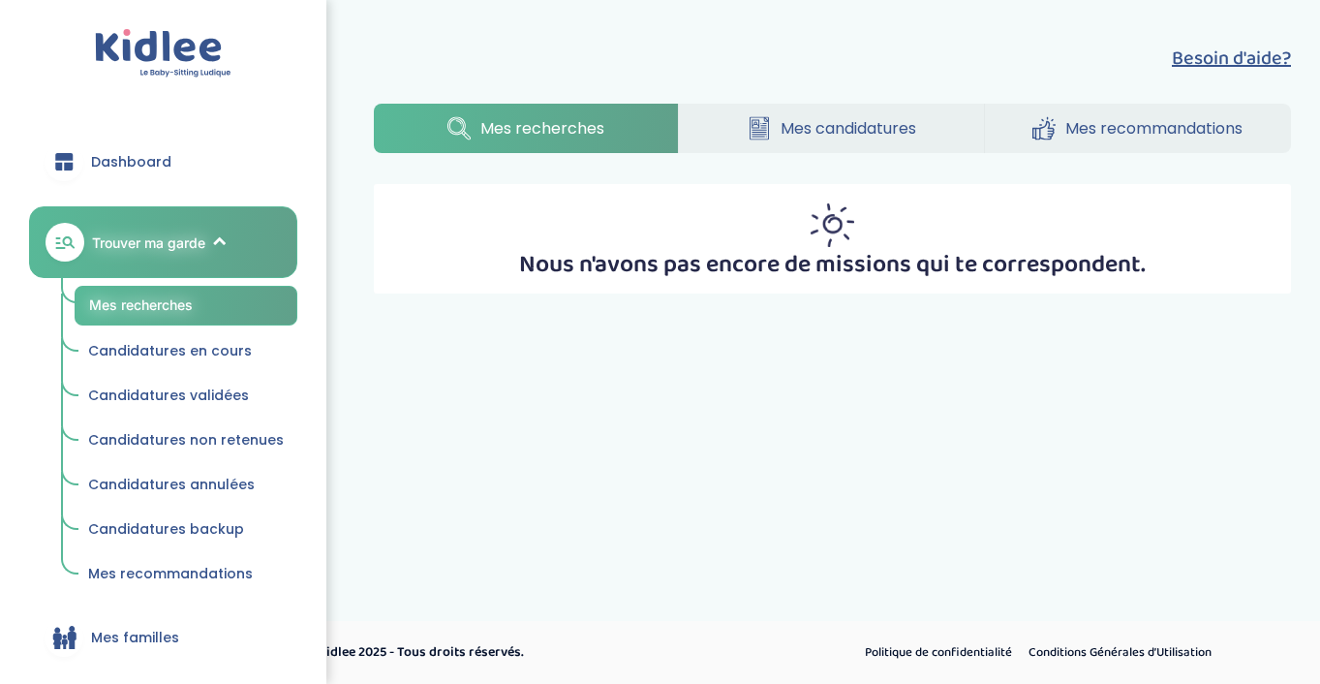
click at [870, 135] on span "Mes candidatures" at bounding box center [848, 128] width 136 height 24
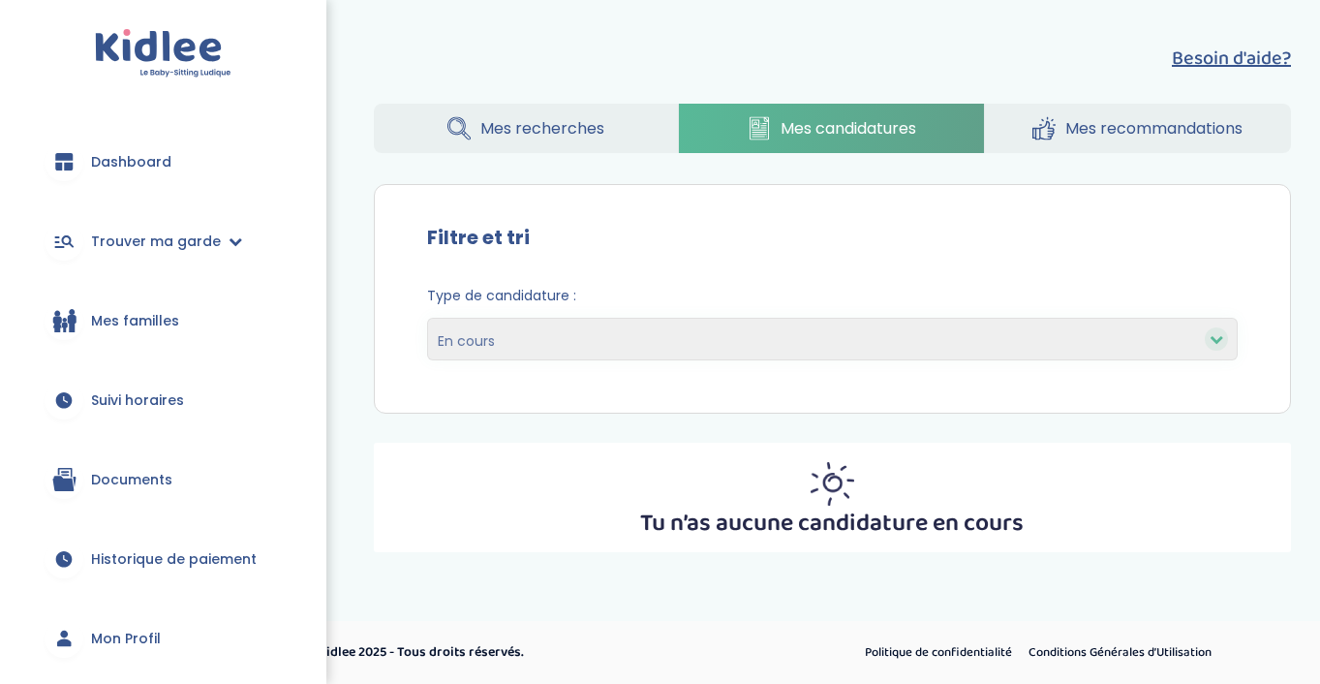
click at [1138, 119] on span "Mes recommandations" at bounding box center [1153, 128] width 177 height 24
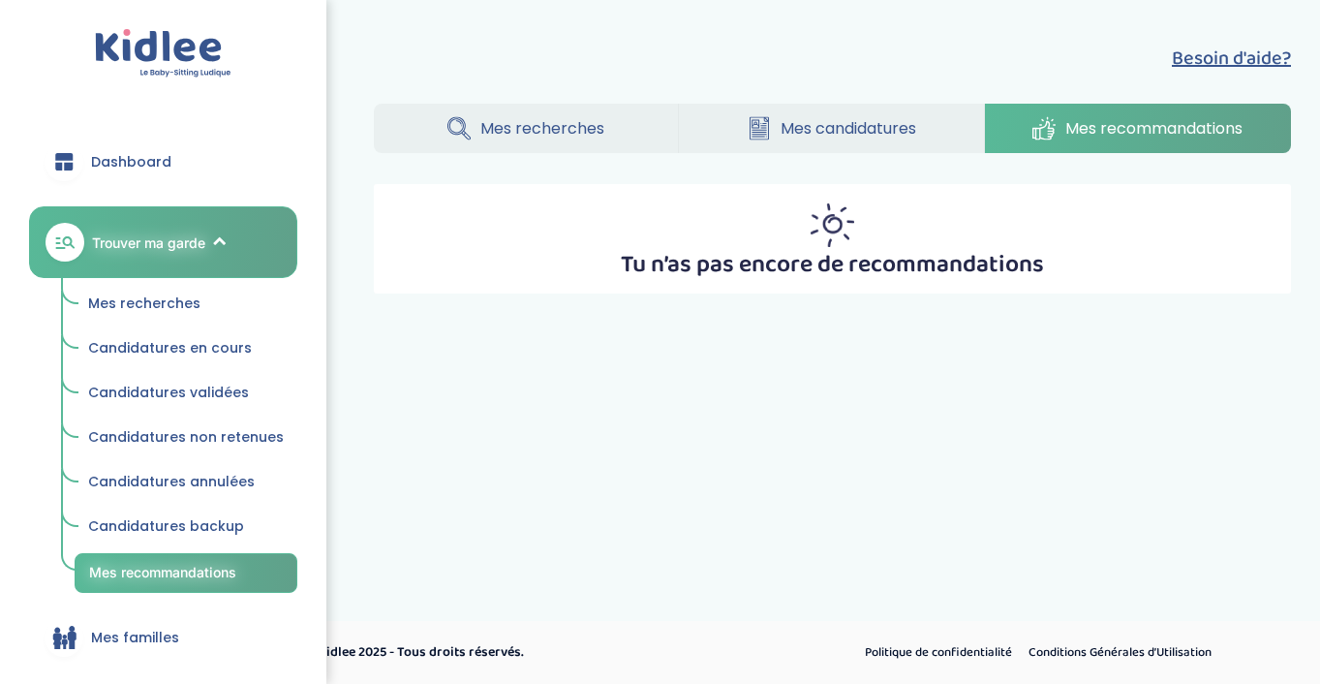
click at [127, 81] on div "Dashboard Trouver ma garde Mes recherches Candidatures en cours Candidatures va…" at bounding box center [163, 342] width 326 height 684
click at [166, 52] on img at bounding box center [163, 53] width 137 height 49
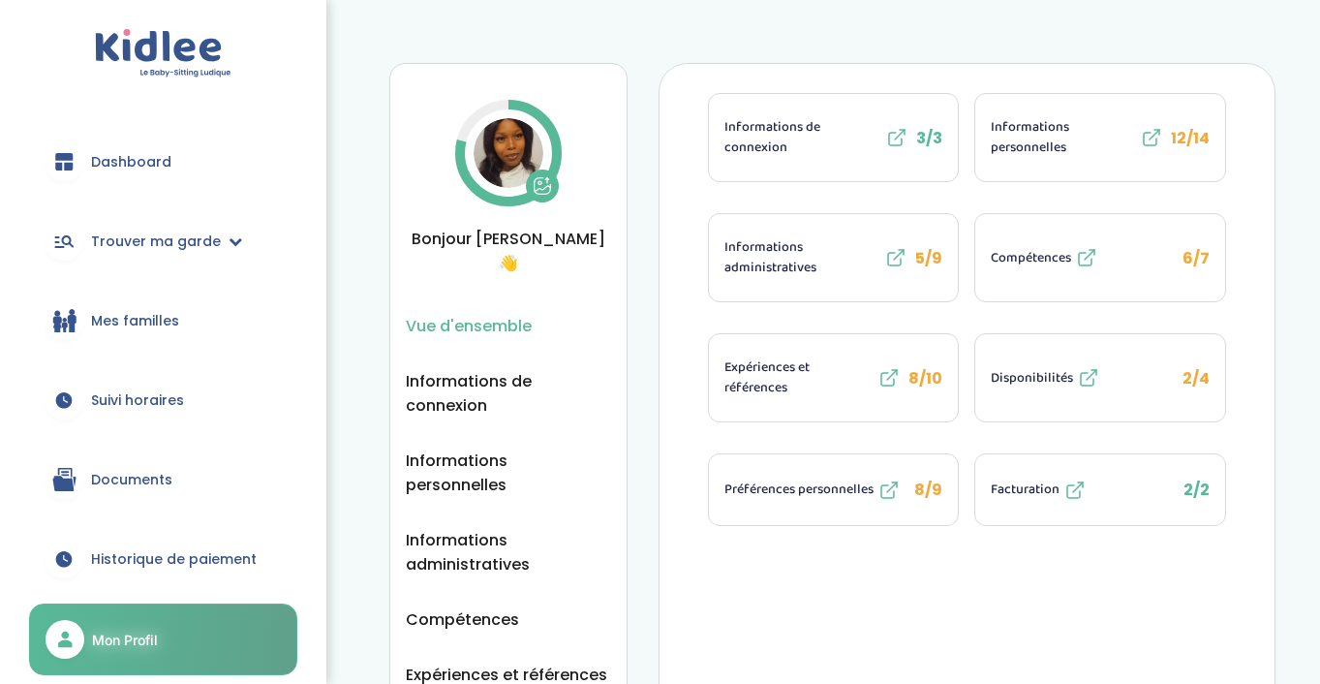
scroll to position [19, 0]
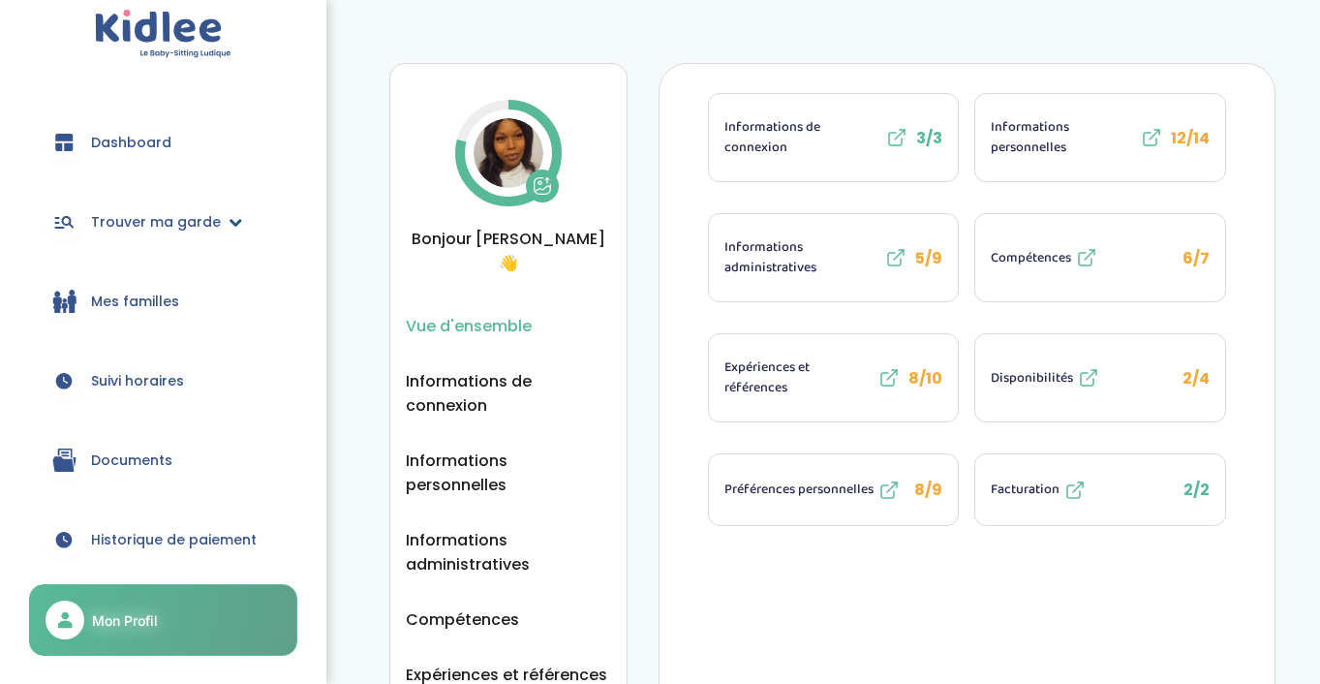
click at [133, 220] on span "Trouver ma garde" at bounding box center [156, 222] width 130 height 20
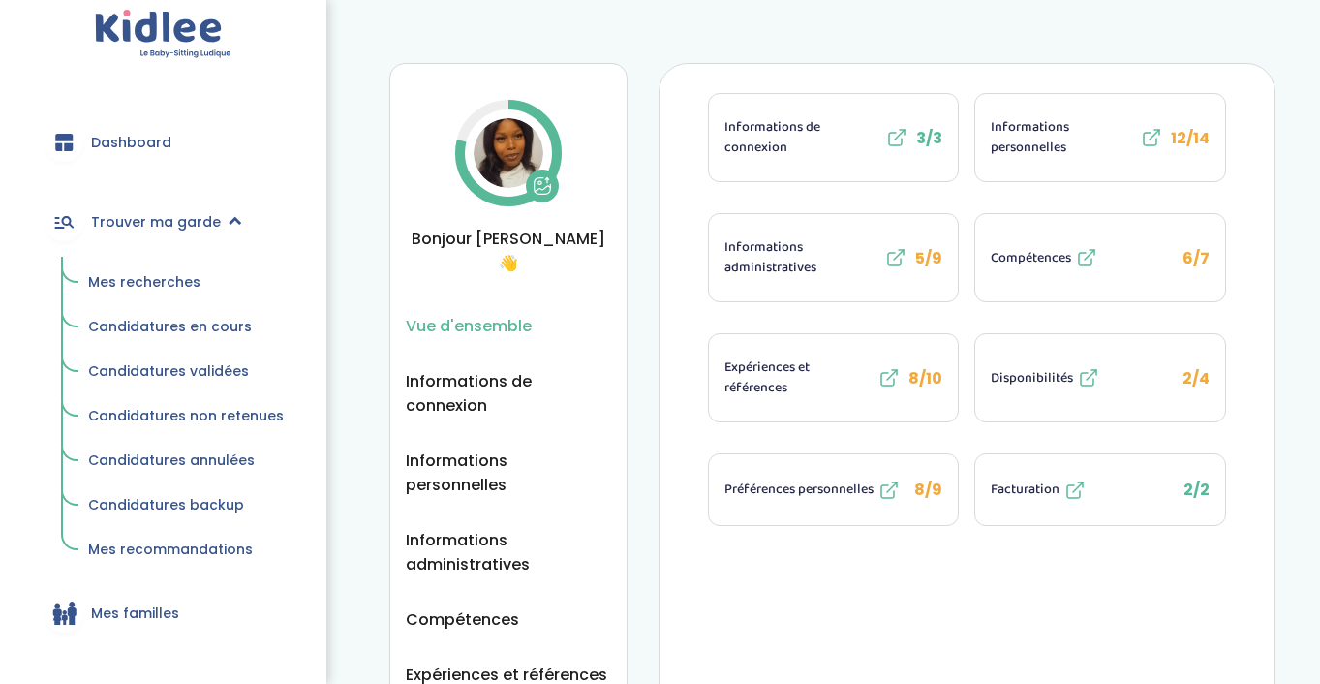
click at [134, 600] on link "Mes familles" at bounding box center [163, 613] width 268 height 70
click at [136, 553] on span "Mes recommandations" at bounding box center [170, 548] width 165 height 19
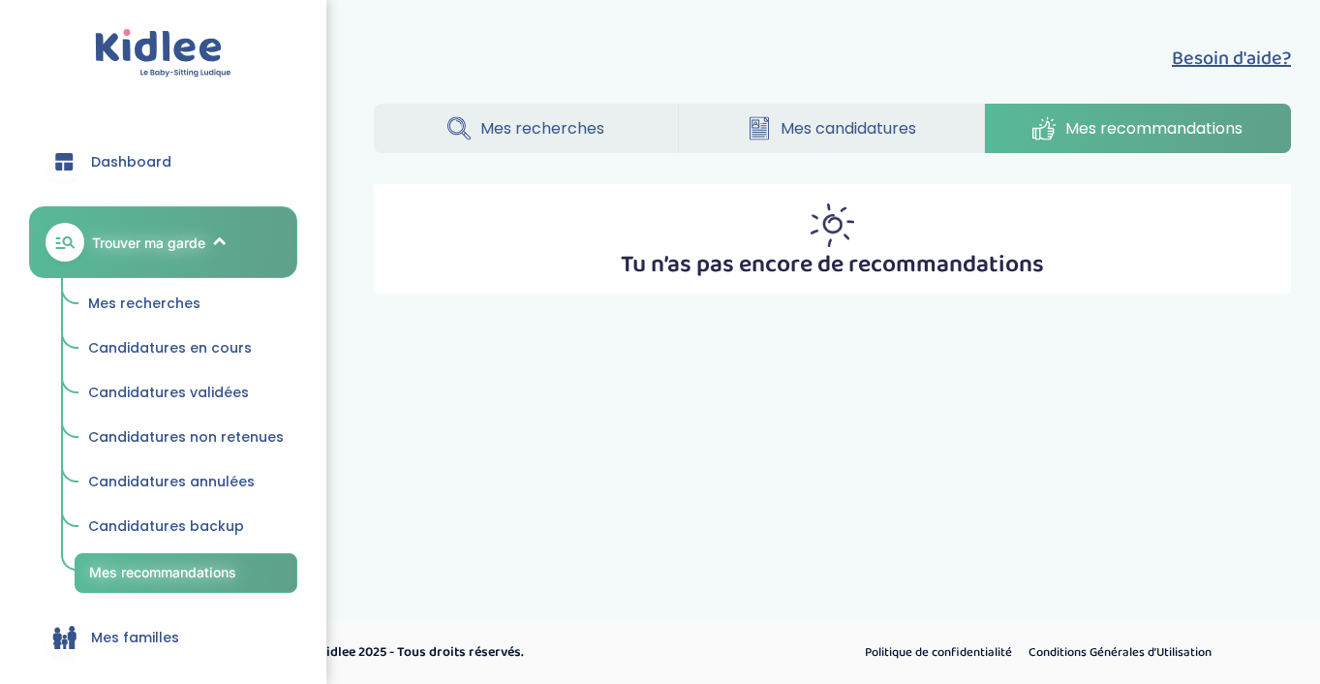
click at [133, 153] on span "Dashboard" at bounding box center [131, 162] width 80 height 20
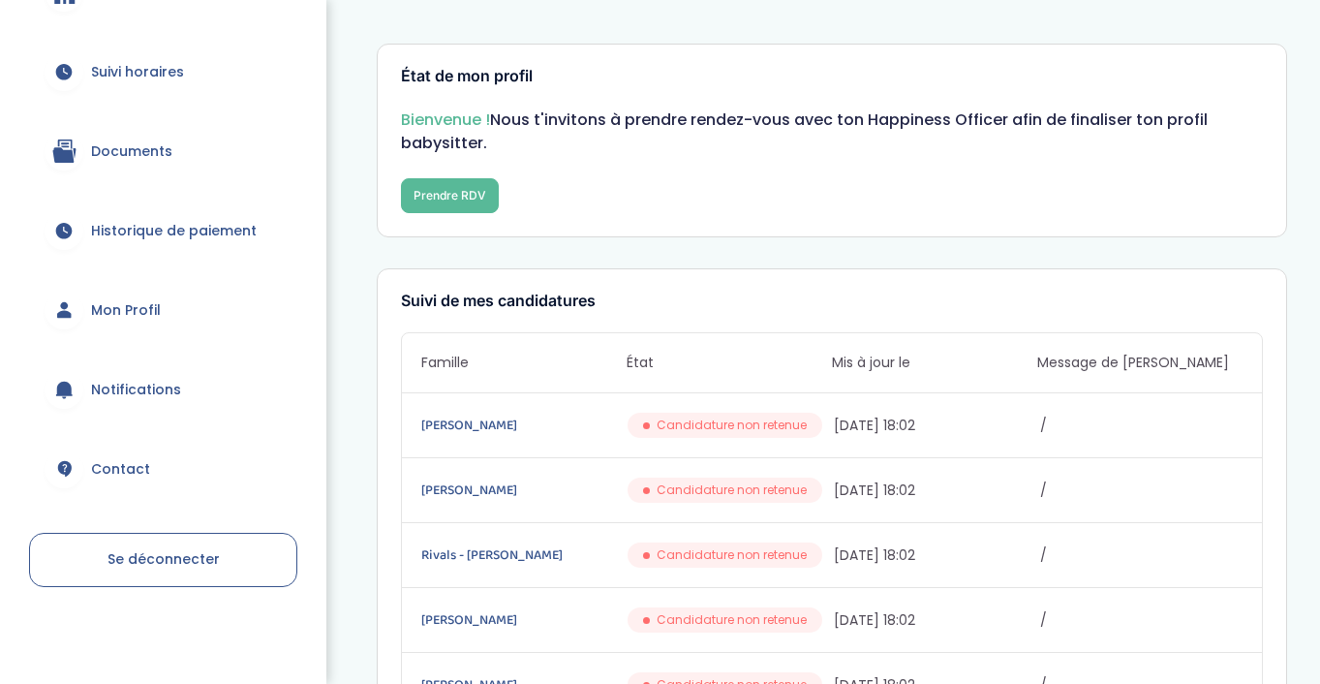
scroll to position [329, 0]
click at [134, 562] on span "Se déconnecter" at bounding box center [163, 559] width 112 height 19
